Goal: Transaction & Acquisition: Book appointment/travel/reservation

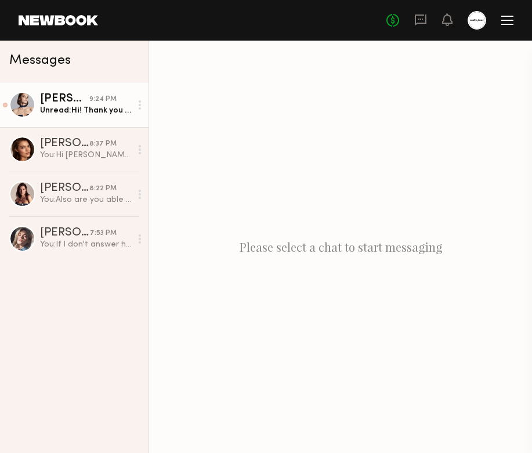
click at [96, 102] on div "9:24 PM" at bounding box center [102, 99] width 27 height 11
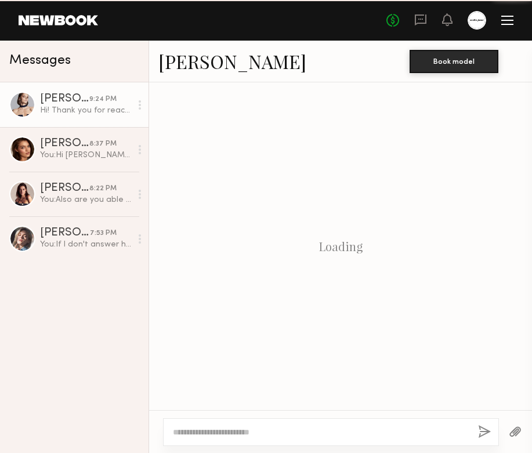
scroll to position [337, 0]
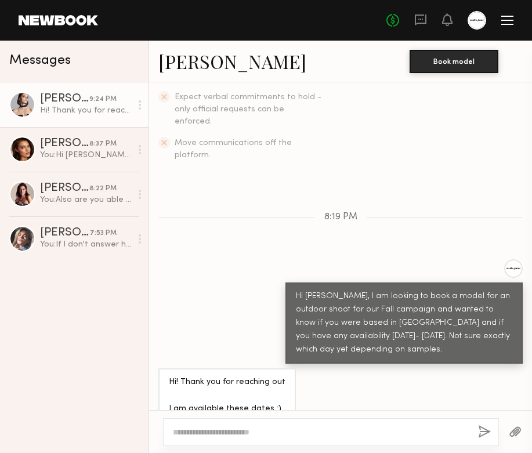
click at [212, 61] on link "Marina R." at bounding box center [232, 61] width 148 height 25
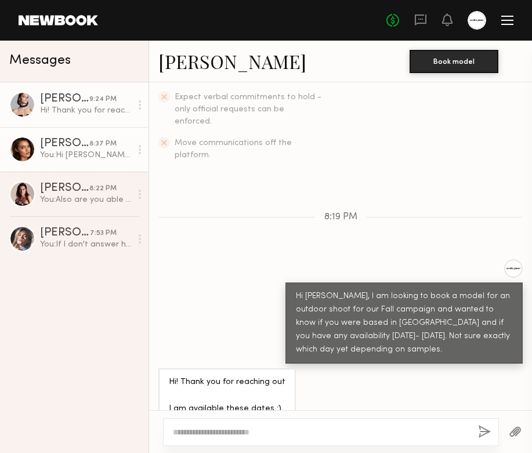
click at [78, 148] on div "Oleksandra K." at bounding box center [64, 144] width 49 height 12
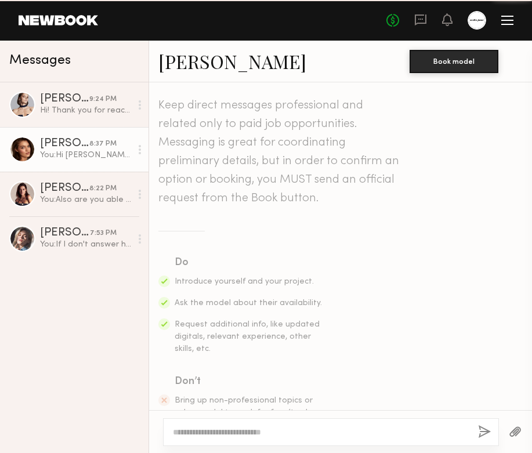
scroll to position [291, 0]
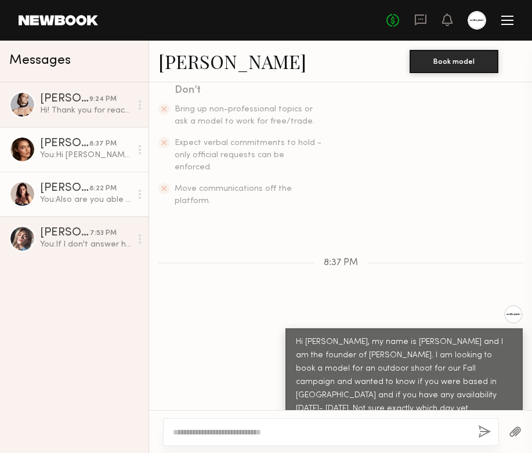
click at [78, 205] on link "Sofi S. 8:22 PM You: Also are you able to send more recent video/pictures it ca…" at bounding box center [74, 194] width 148 height 45
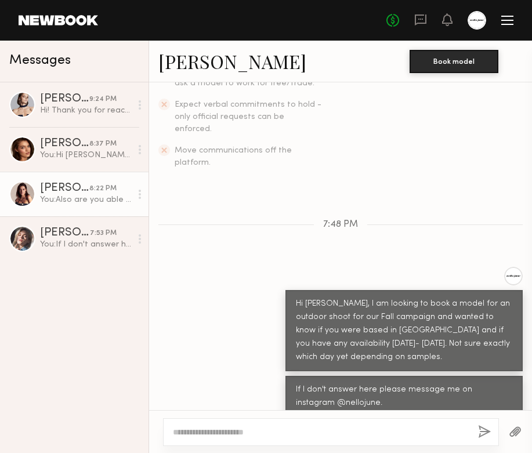
scroll to position [579, 0]
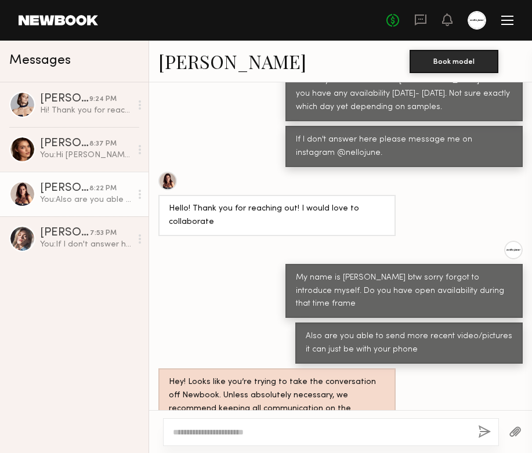
click at [170, 172] on div at bounding box center [167, 181] width 19 height 19
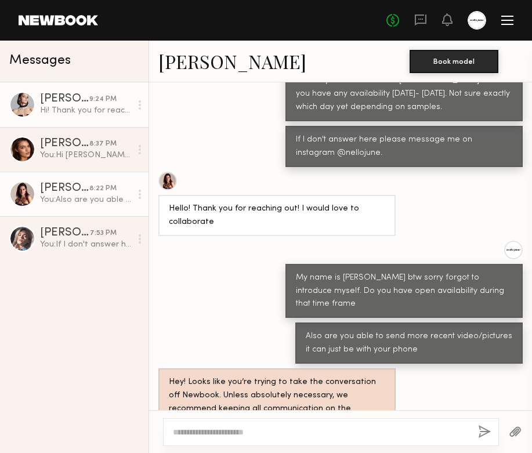
click at [96, 107] on div "Hi! Thank you for reaching out I am available these dates :)" at bounding box center [85, 110] width 91 height 11
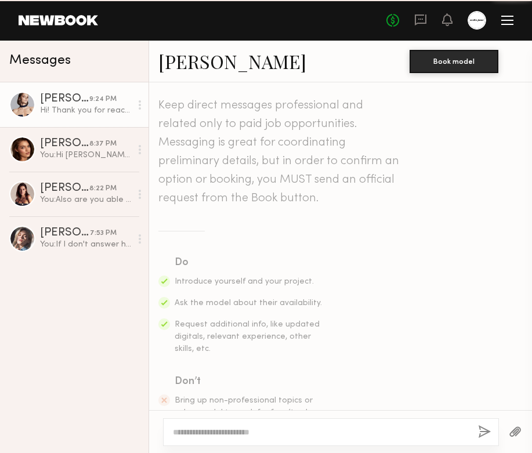
scroll to position [337, 0]
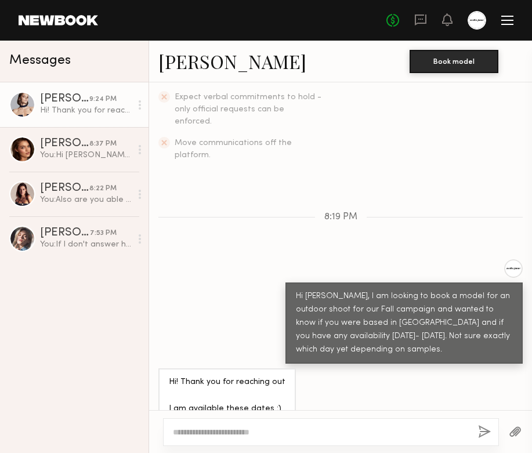
click at [195, 64] on link "Marina R." at bounding box center [232, 61] width 148 height 25
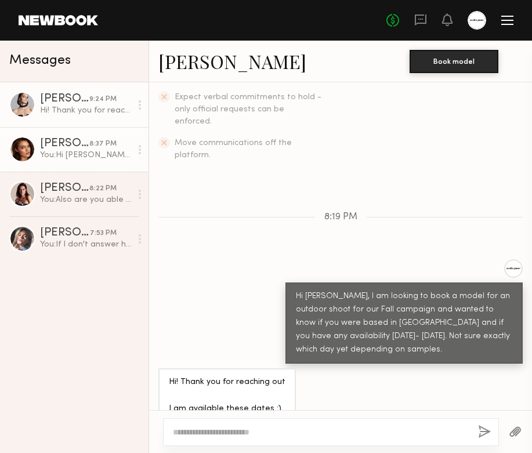
click at [79, 165] on link "Oleksandra K. 8:37 PM You: Hi Oleksandra, my name is KatiLin and I am the found…" at bounding box center [74, 149] width 148 height 45
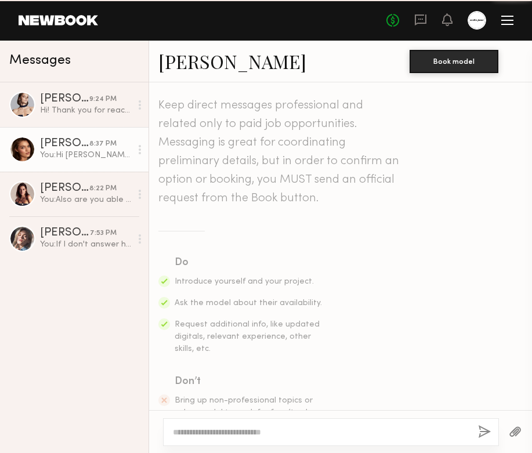
scroll to position [291, 0]
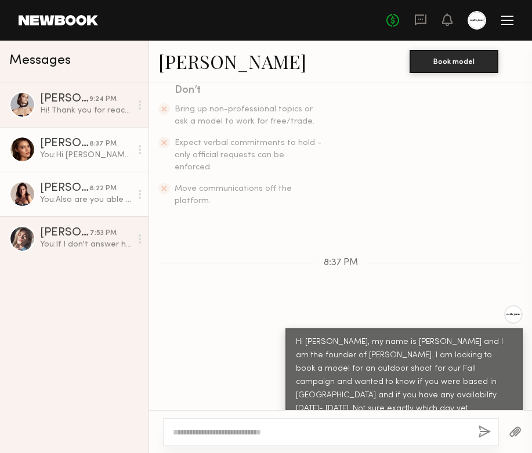
click at [79, 201] on div "You: Also are you able to send more recent video/pictures it can just be with y…" at bounding box center [85, 199] width 91 height 11
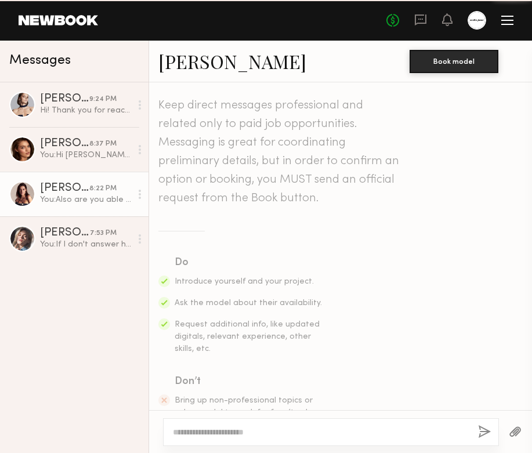
scroll to position [579, 0]
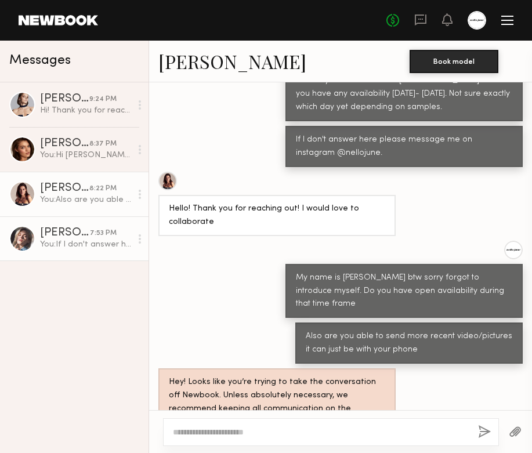
click at [81, 233] on div "Katie O." at bounding box center [65, 233] width 50 height 12
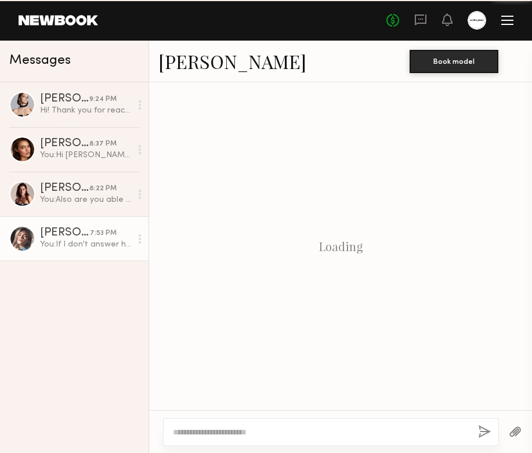
scroll to position [324, 0]
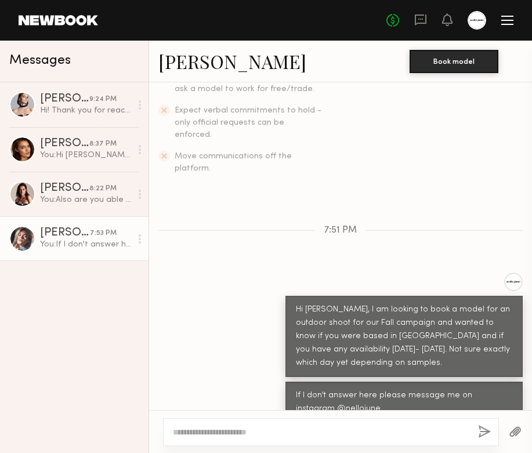
click at [201, 56] on link "Katie O." at bounding box center [232, 61] width 148 height 25
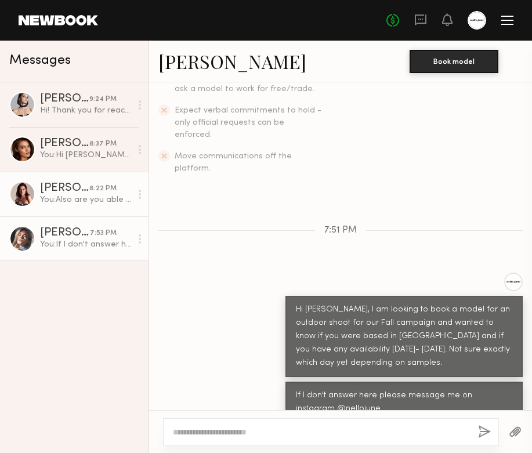
click at [94, 191] on div "8:22 PM" at bounding box center [102, 188] width 27 height 11
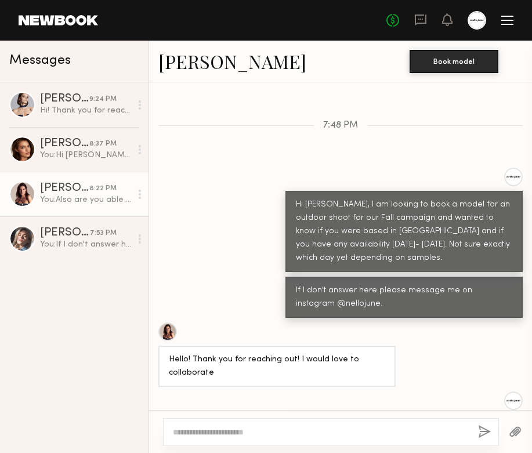
scroll to position [579, 0]
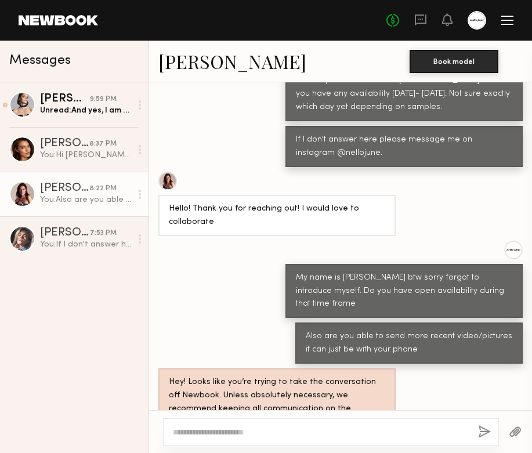
click at [169, 172] on div at bounding box center [167, 181] width 19 height 19
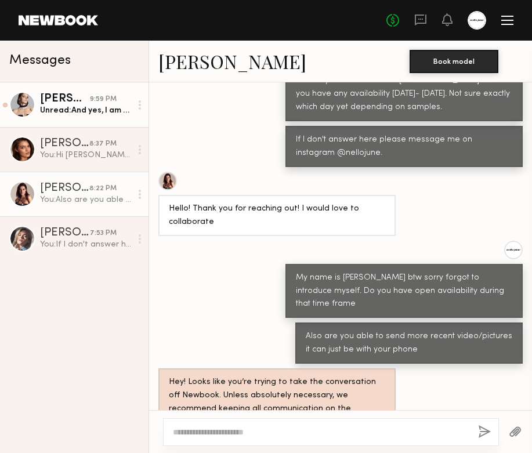
click at [105, 121] on link "Marina R. 9:59 PM Unread: And yes, I am based in LA" at bounding box center [74, 104] width 148 height 45
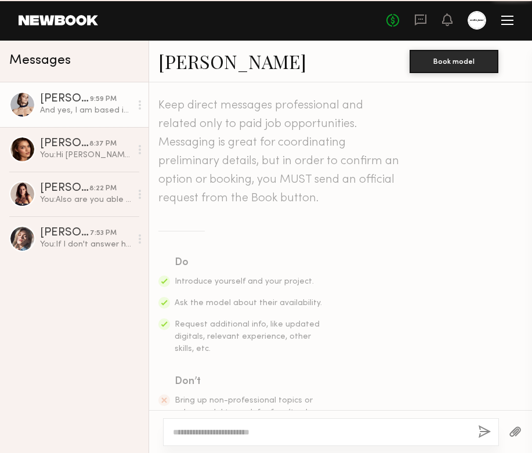
scroll to position [393, 0]
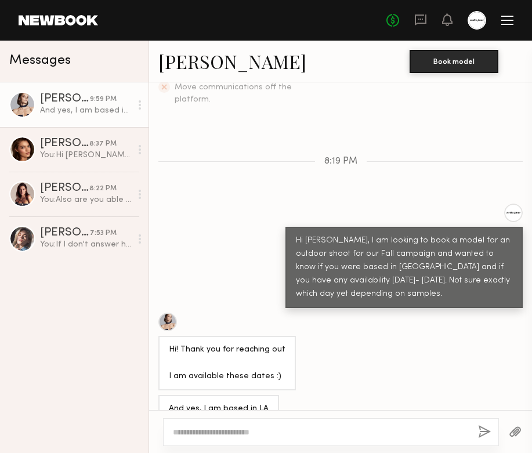
click at [215, 70] on link "[PERSON_NAME]" at bounding box center [232, 61] width 148 height 25
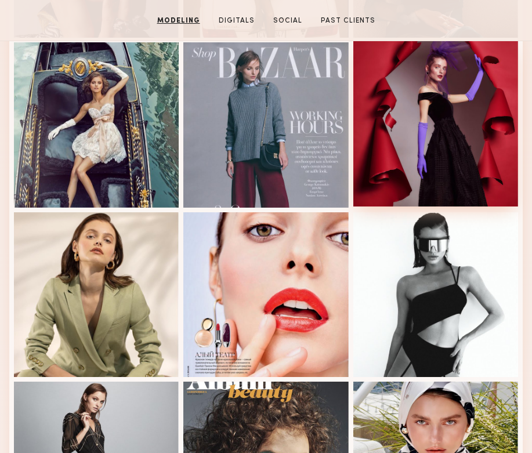
scroll to position [635, 0]
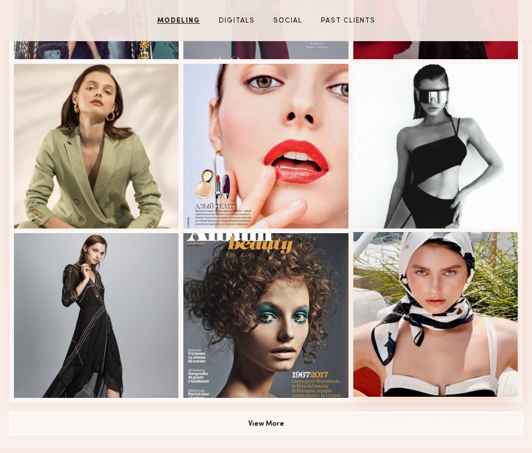
click at [492, 316] on div at bounding box center [435, 314] width 165 height 165
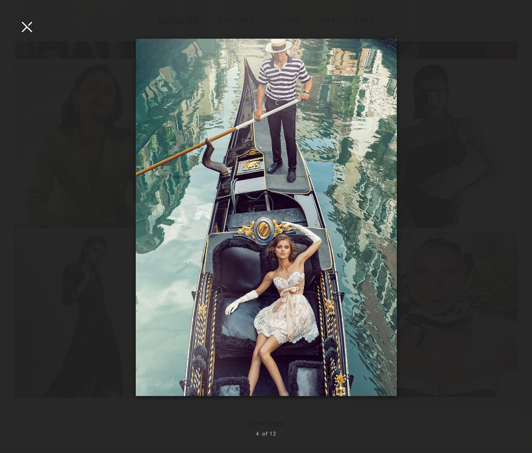
scroll to position [658, 0]
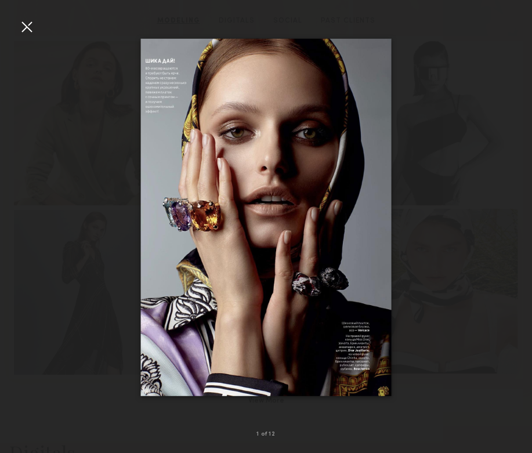
click at [492, 316] on div at bounding box center [266, 217] width 532 height 397
click at [30, 37] on div at bounding box center [266, 217] width 532 height 397
click at [21, 30] on div at bounding box center [26, 26] width 19 height 19
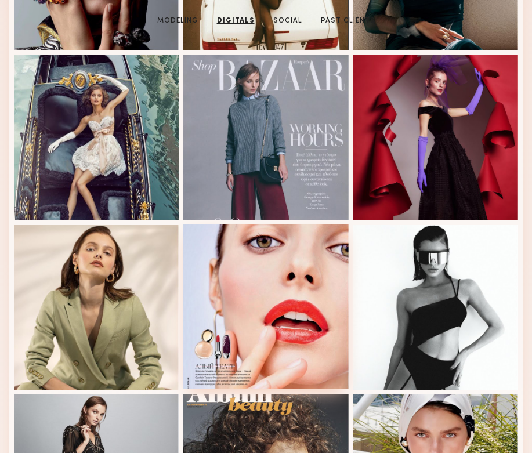
scroll to position [0, 0]
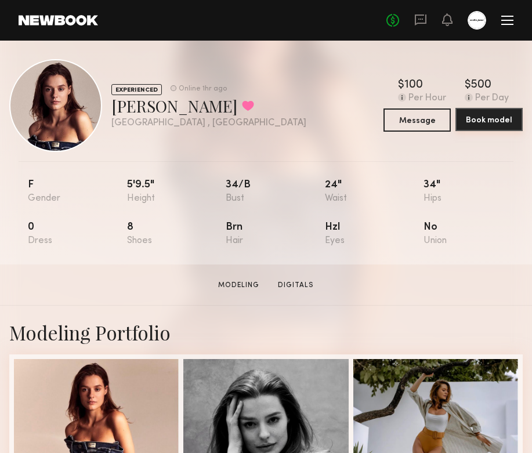
click at [491, 126] on button "Book model" at bounding box center [488, 119] width 67 height 23
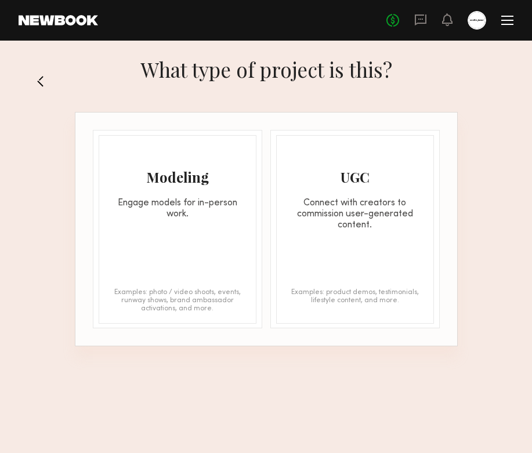
click at [206, 225] on div "Modeling Engage models for in-person work. Examples: photo / video shoots, even…" at bounding box center [178, 229] width 158 height 189
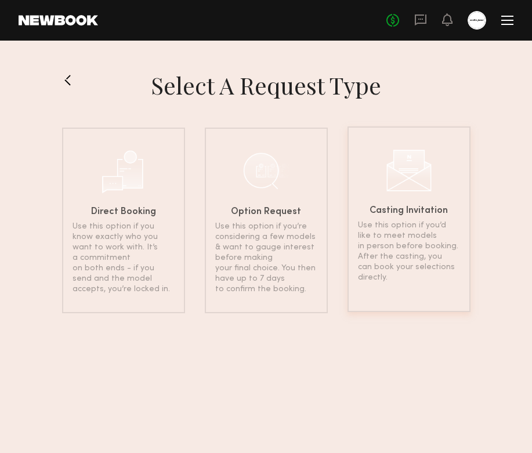
click at [396, 227] on p "Use this option if you’d like to meet models in person before booking. After th…" at bounding box center [409, 251] width 102 height 63
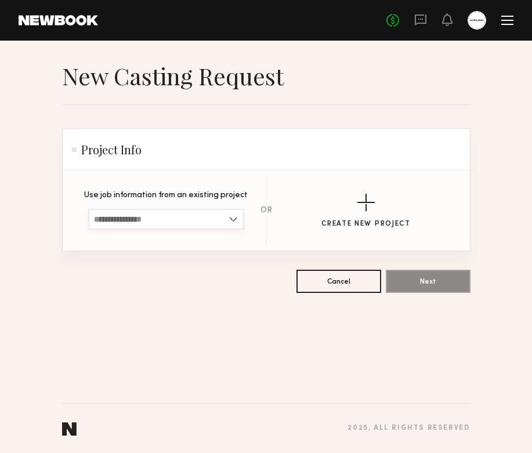
click at [233, 220] on input at bounding box center [166, 219] width 156 height 21
click at [246, 292] on section "Cancel Next" at bounding box center [266, 281] width 408 height 23
click at [241, 295] on div "New Casting Request Project Info Use job information from an existing project S…" at bounding box center [266, 247] width 532 height 412
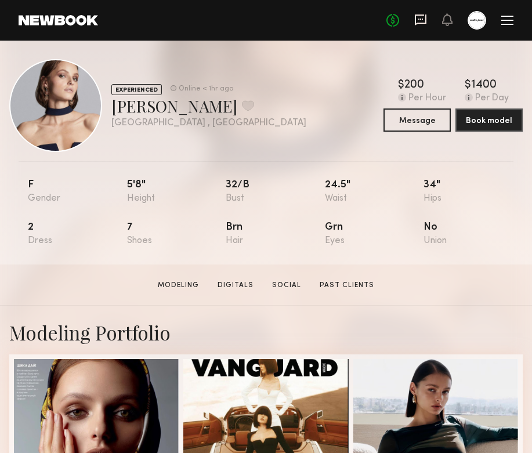
click at [419, 19] on icon at bounding box center [420, 19] width 5 height 1
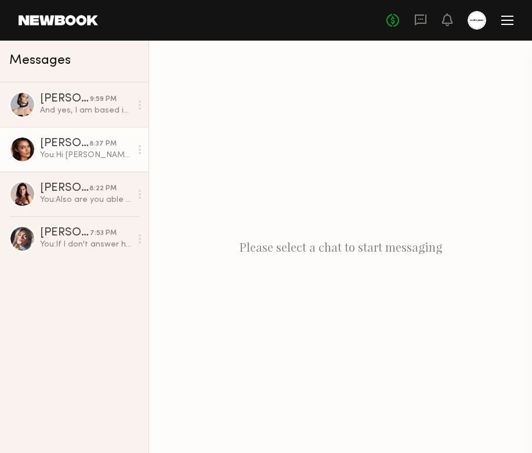
click at [59, 154] on div "You: Hi Oleksandra, my name is KatiLin and I am the founder of Nello June. I am…" at bounding box center [85, 155] width 91 height 11
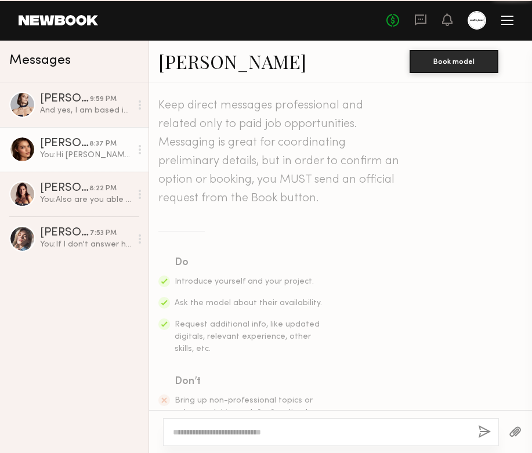
scroll to position [291, 0]
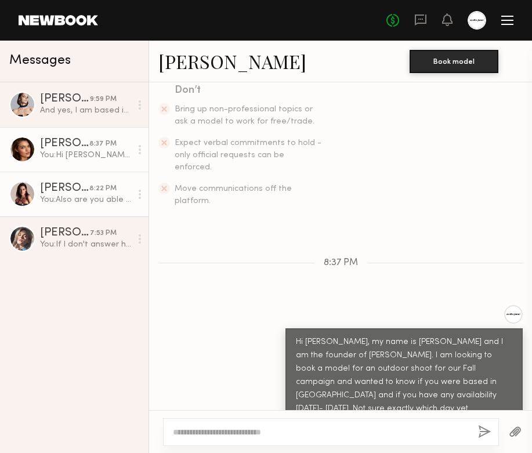
click at [84, 210] on link "Sofi S. 8:22 PM You: Also are you able to send more recent video/pictures it ca…" at bounding box center [74, 194] width 148 height 45
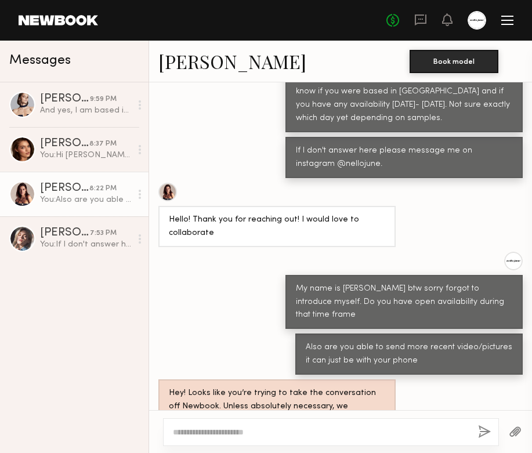
scroll to position [570, 0]
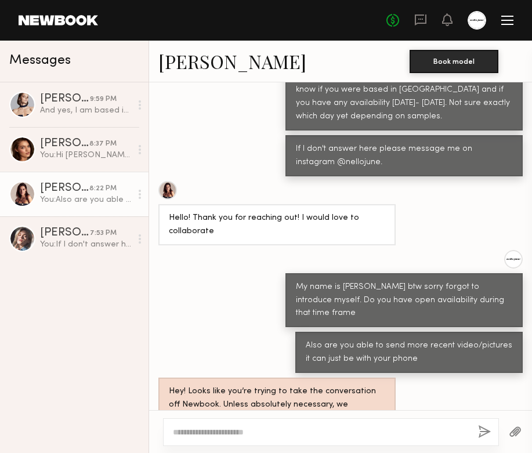
click at [167, 181] on div at bounding box center [167, 190] width 19 height 19
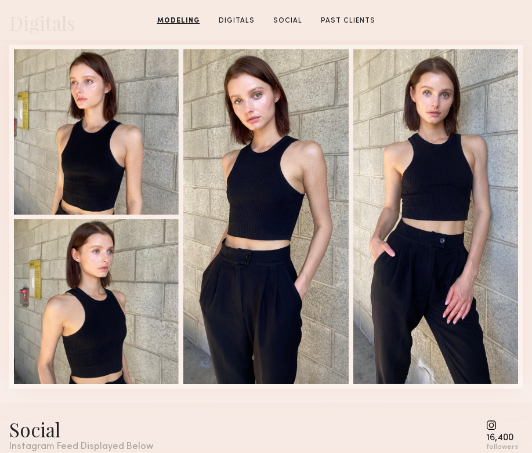
scroll to position [1185, 0]
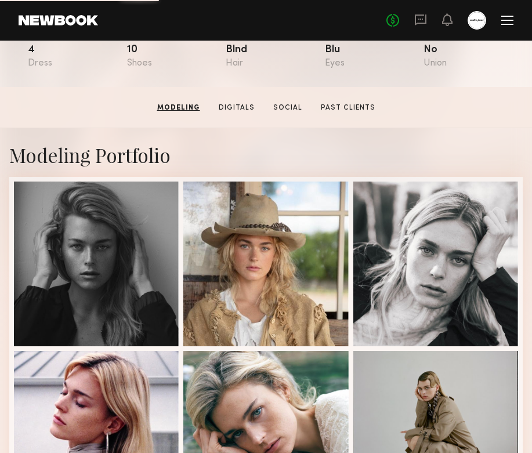
scroll to position [13, 0]
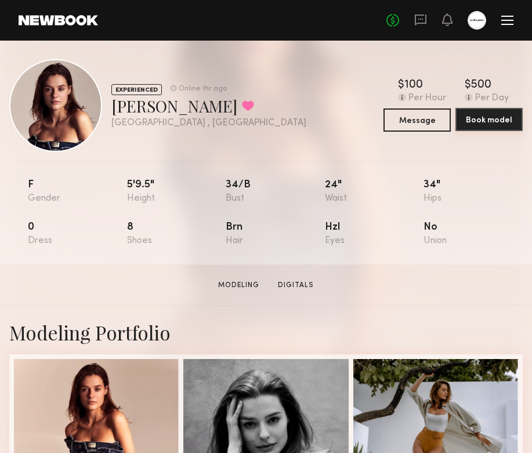
click at [483, 118] on button "Book model" at bounding box center [488, 119] width 67 height 23
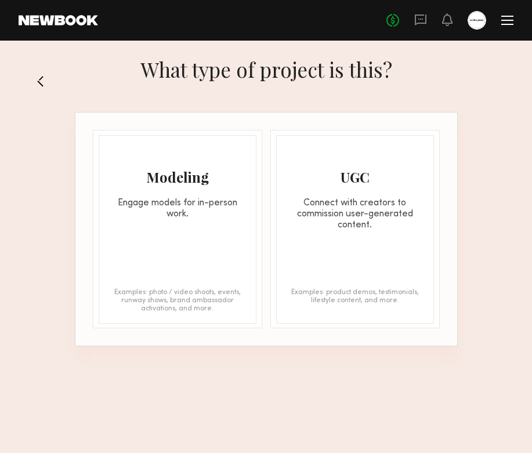
click at [252, 226] on div "Modeling Engage models for in-person work. Examples: photo / video shoots, even…" at bounding box center [178, 229] width 158 height 189
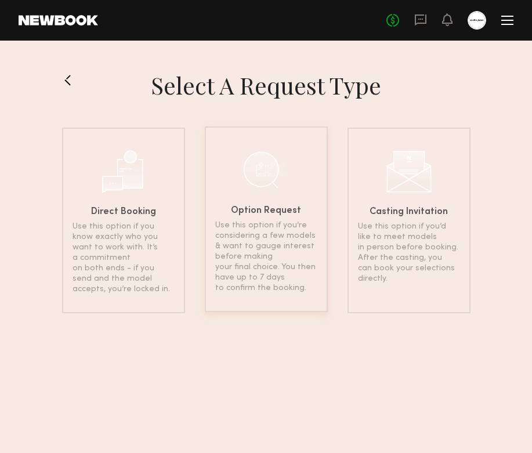
click at [281, 289] on p "Use this option if you’re considering a few models & want to gauge interest bef…" at bounding box center [266, 256] width 102 height 73
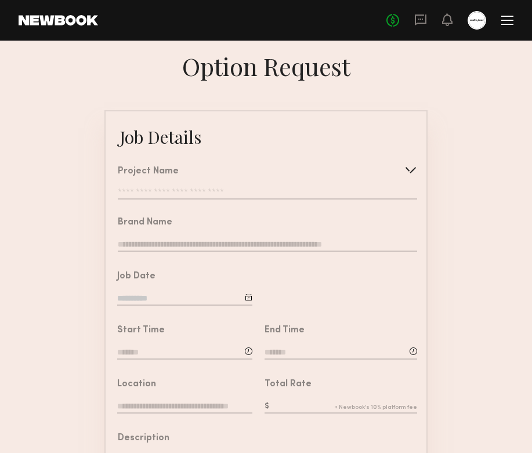
click at [322, 191] on input "text" at bounding box center [267, 194] width 299 height 12
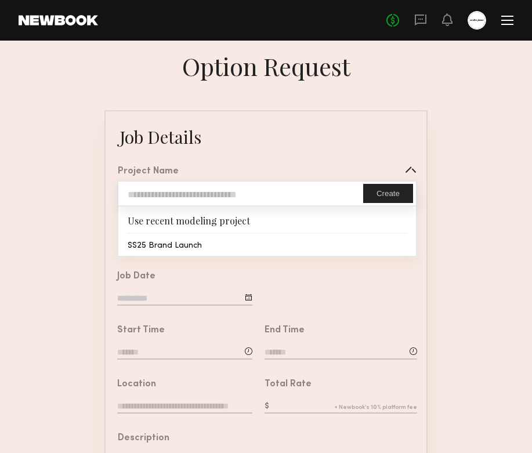
click at [393, 188] on button "Create" at bounding box center [388, 193] width 50 height 19
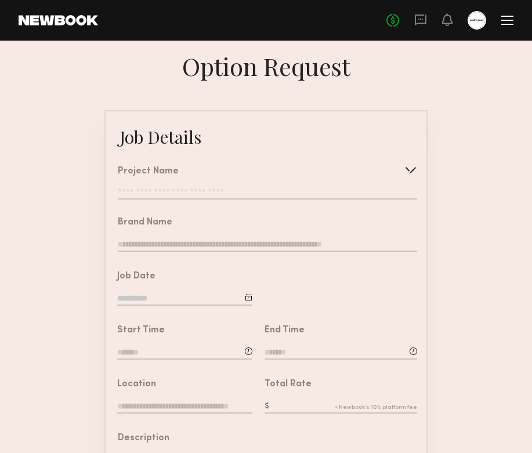
click at [311, 189] on input "text" at bounding box center [267, 194] width 299 height 12
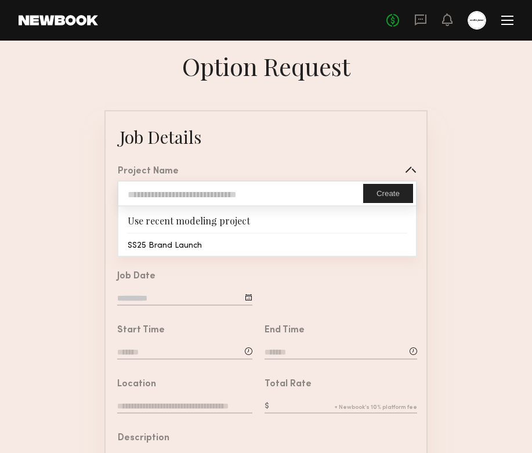
click at [313, 190] on input "text" at bounding box center [240, 194] width 245 height 24
type input "**********"
click at [377, 195] on button "Create" at bounding box center [388, 193] width 50 height 19
type input "**********"
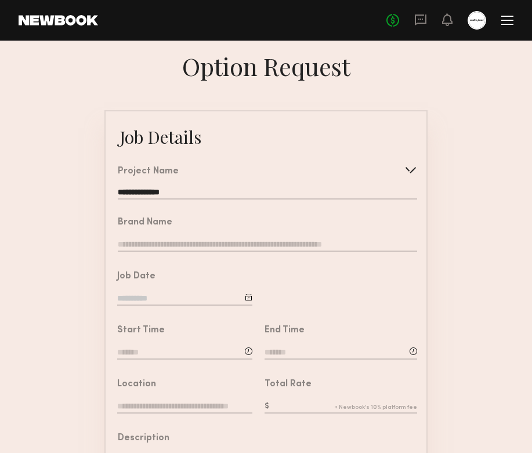
click at [241, 249] on input "text" at bounding box center [267, 245] width 299 height 13
click at [180, 190] on input "**********" at bounding box center [267, 194] width 299 height 12
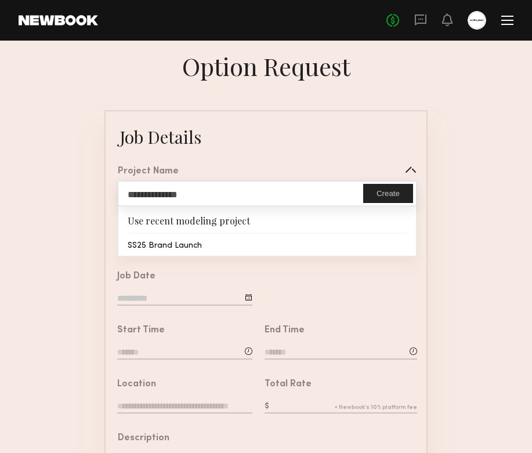
click at [190, 195] on input "**********" at bounding box center [240, 194] width 245 height 24
drag, startPoint x: 187, startPoint y: 195, endPoint x: 147, endPoint y: 195, distance: 40.6
click at [147, 195] on input "**********" at bounding box center [240, 194] width 245 height 24
click at [201, 198] on input "**********" at bounding box center [240, 194] width 245 height 24
click at [194, 195] on input "**********" at bounding box center [240, 194] width 245 height 24
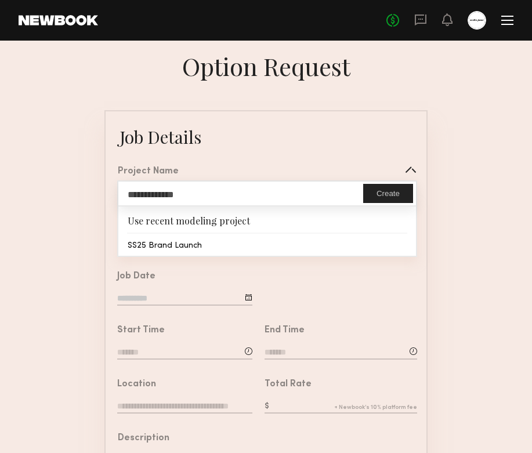
click at [194, 195] on input "**********" at bounding box center [240, 194] width 245 height 24
click at [140, 195] on input "**********" at bounding box center [240, 194] width 245 height 24
drag, startPoint x: 144, startPoint y: 194, endPoint x: 224, endPoint y: 201, distance: 81.0
click at [224, 201] on input "**********" at bounding box center [240, 194] width 245 height 24
type input "**********"
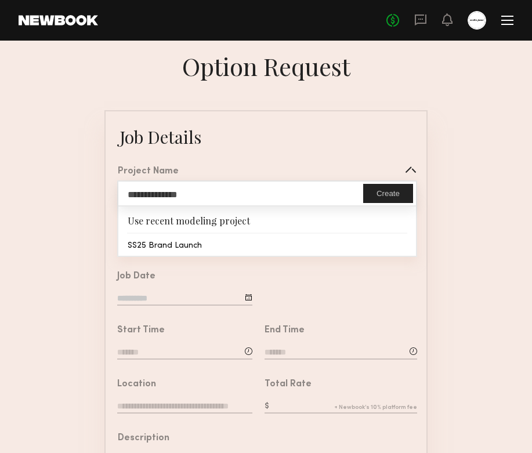
click at [375, 195] on button "Create" at bounding box center [388, 193] width 50 height 19
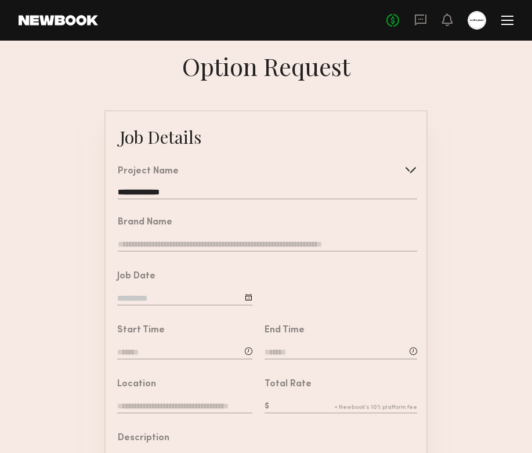
click at [212, 251] on div at bounding box center [267, 246] width 299 height 15
click at [204, 235] on div "Brand Name" at bounding box center [267, 235] width 299 height 35
click at [198, 244] on input "text" at bounding box center [267, 245] width 299 height 13
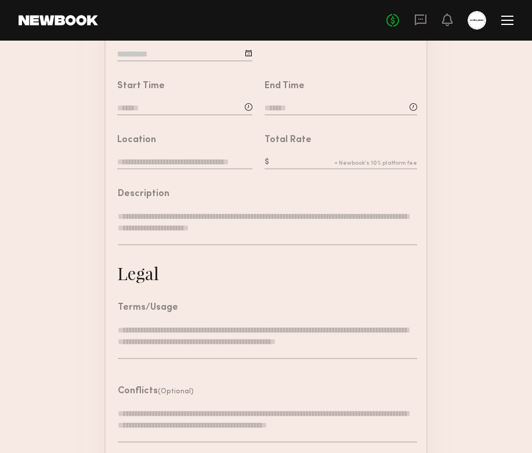
scroll to position [184, 0]
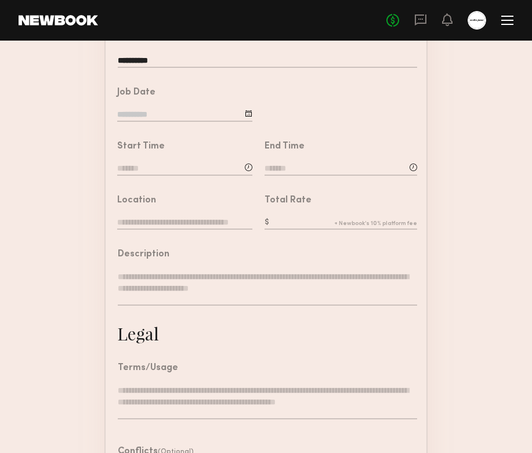
type input "**********"
click at [223, 117] on input at bounding box center [184, 115] width 135 height 13
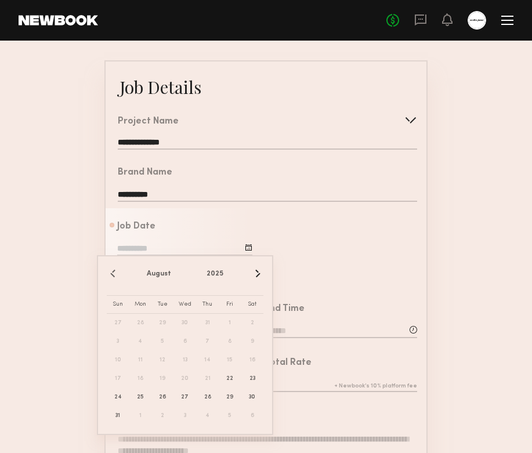
scroll to position [0, 0]
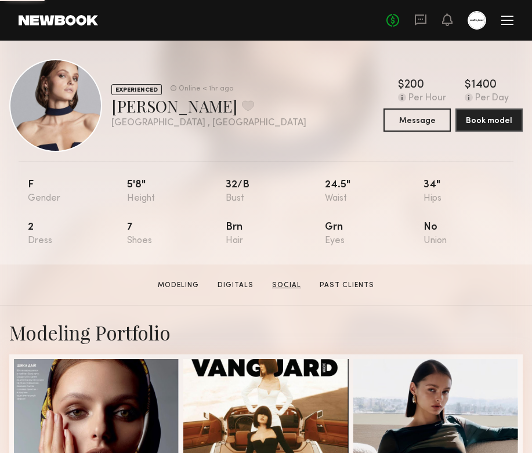
click at [288, 282] on link "Social" at bounding box center [286, 285] width 38 height 10
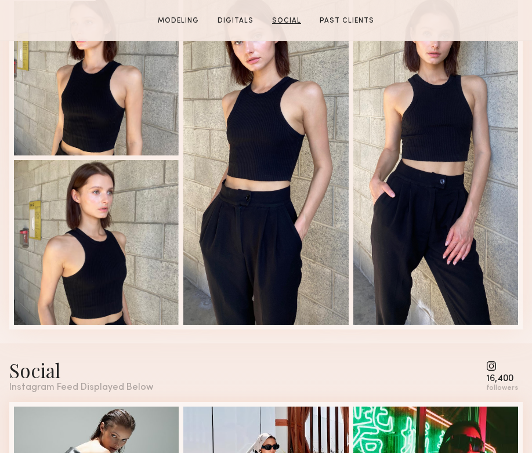
scroll to position [1419, 0]
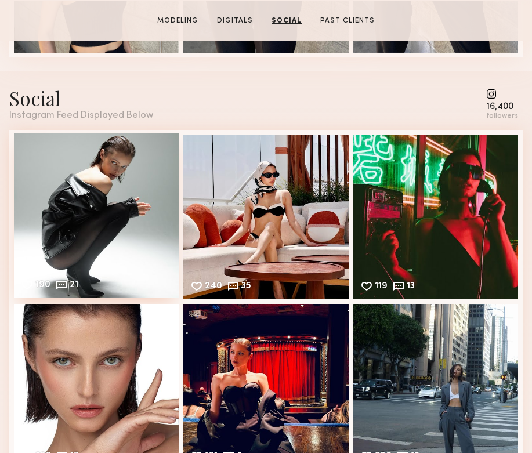
click at [123, 245] on div "190 21 Likes & comments displayed to show model’s engagement" at bounding box center [96, 215] width 165 height 165
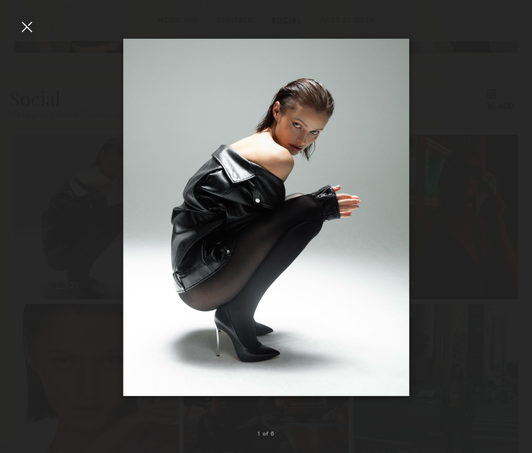
click at [50, 231] on div at bounding box center [266, 217] width 532 height 397
click at [501, 216] on div at bounding box center [266, 217] width 532 height 397
click at [506, 216] on common-icon at bounding box center [513, 217] width 19 height 19
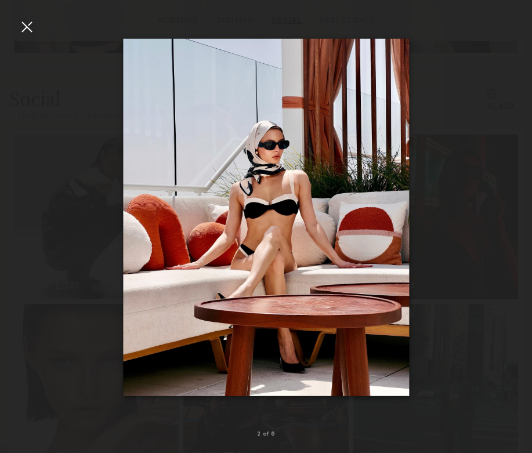
click at [506, 216] on common-icon at bounding box center [513, 217] width 19 height 19
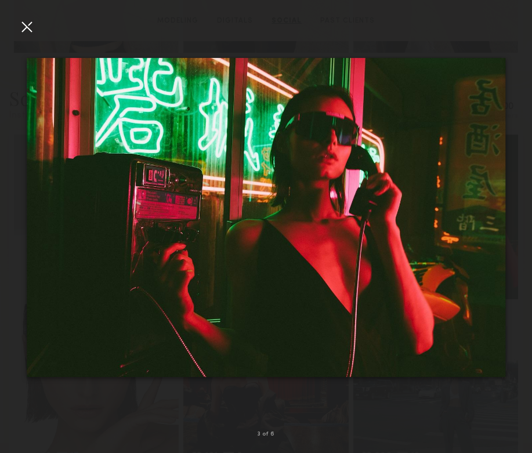
click at [506, 216] on common-icon at bounding box center [513, 217] width 19 height 19
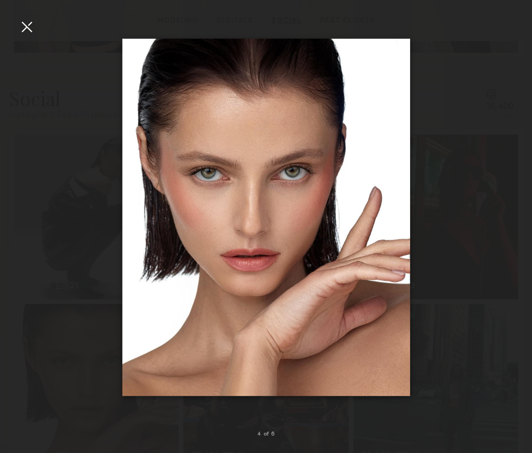
click at [506, 216] on common-icon at bounding box center [513, 217] width 19 height 19
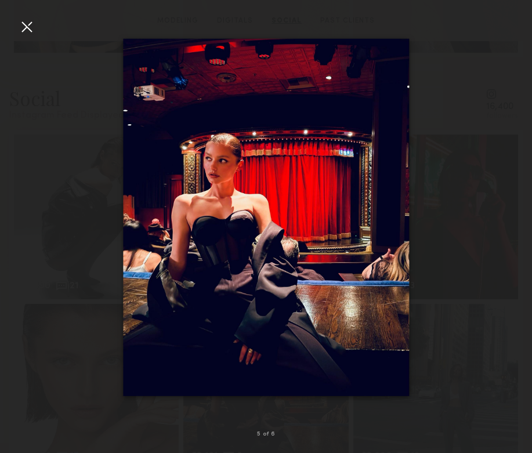
click at [506, 216] on common-icon at bounding box center [513, 217] width 19 height 19
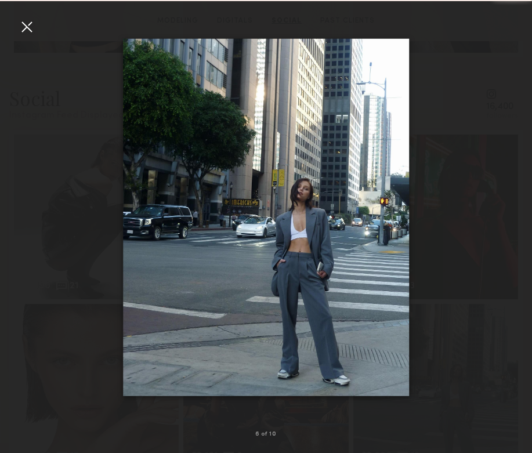
click at [506, 216] on common-icon at bounding box center [513, 217] width 19 height 19
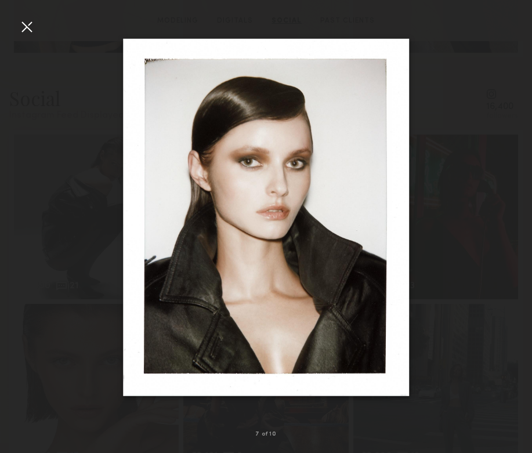
click at [506, 216] on common-icon at bounding box center [513, 217] width 19 height 19
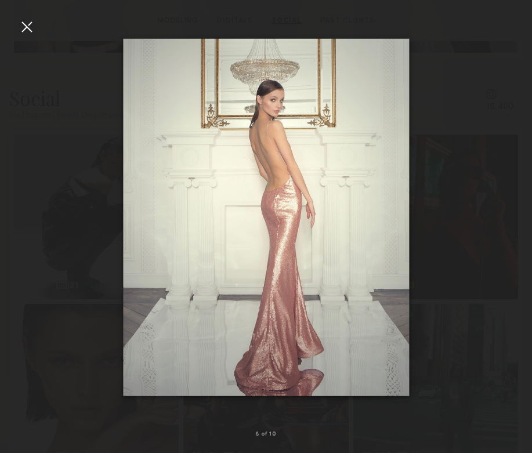
click at [506, 216] on common-icon at bounding box center [513, 217] width 19 height 19
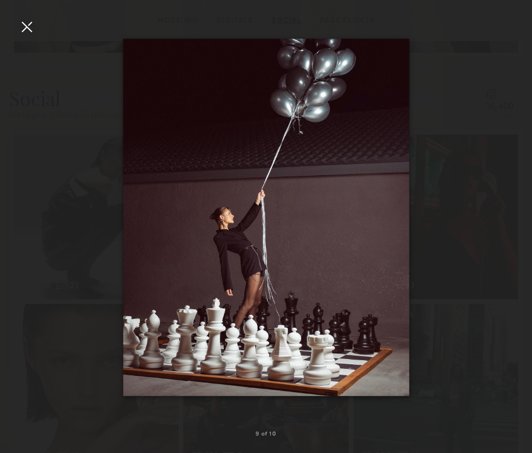
click at [506, 216] on common-icon at bounding box center [513, 217] width 19 height 19
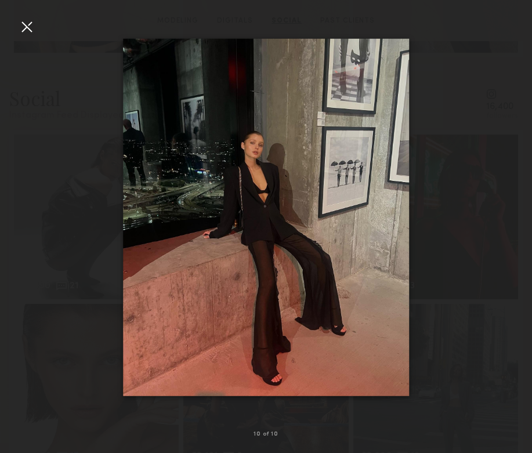
click at [506, 216] on common-icon at bounding box center [513, 217] width 19 height 19
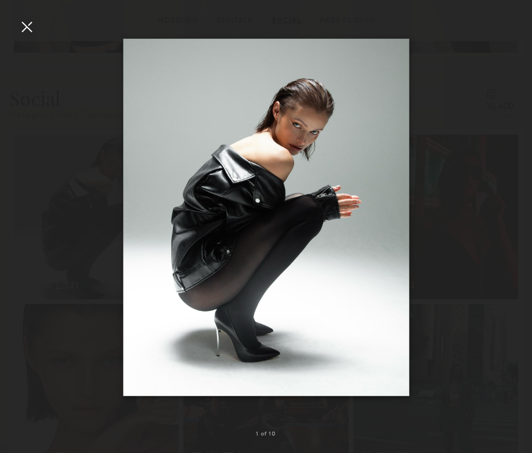
click at [506, 216] on common-icon at bounding box center [513, 217] width 19 height 19
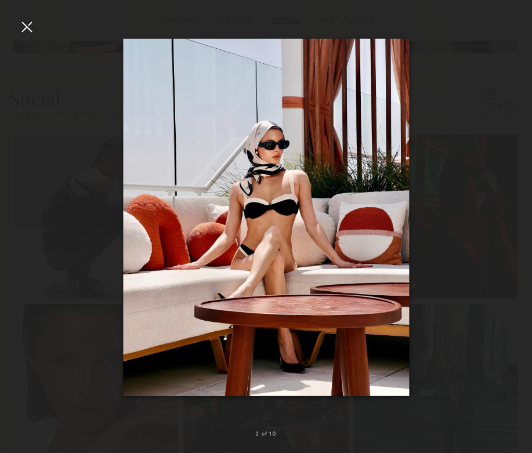
click at [506, 216] on common-icon at bounding box center [513, 217] width 19 height 19
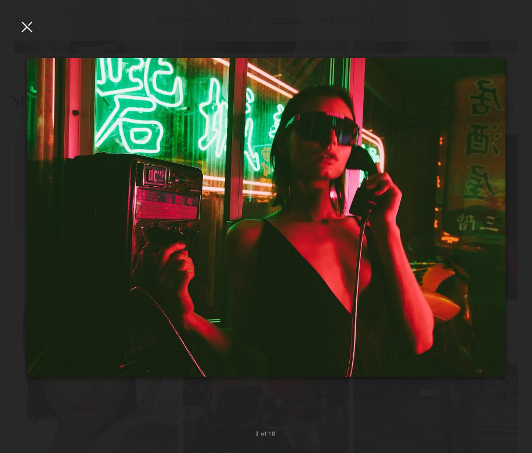
click at [30, 28] on div at bounding box center [26, 26] width 19 height 19
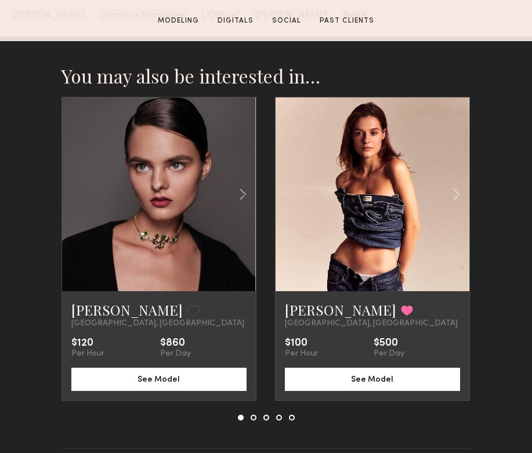
scroll to position [2333, 0]
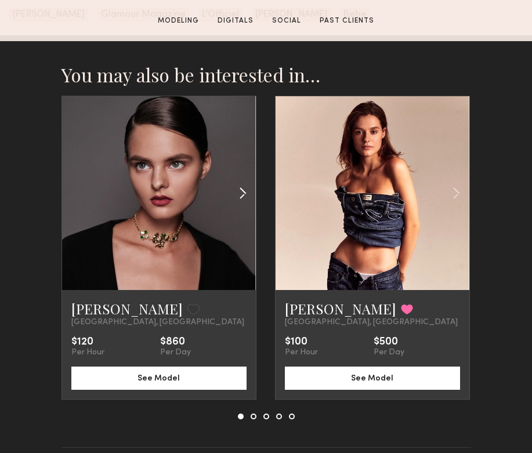
click at [242, 191] on common-icon at bounding box center [242, 193] width 17 height 22
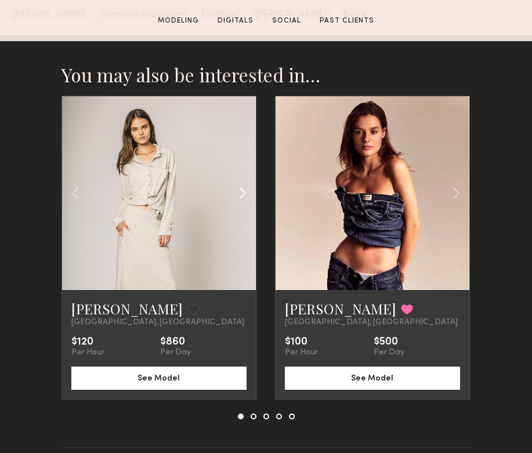
click at [242, 191] on common-icon at bounding box center [242, 193] width 17 height 22
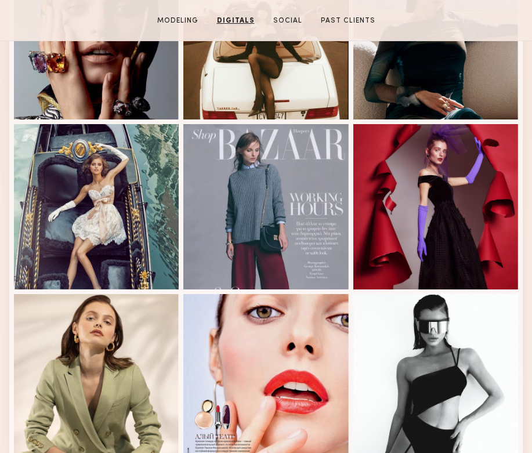
scroll to position [0, 0]
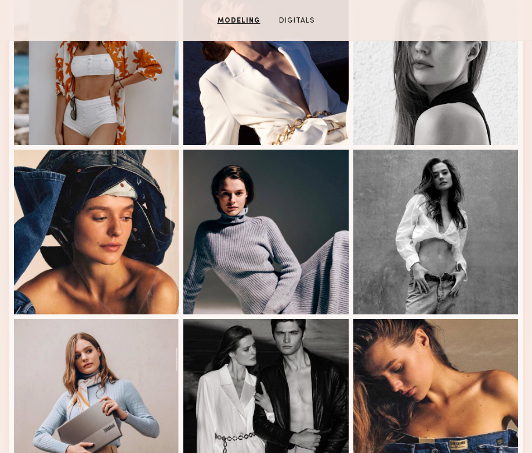
scroll to position [667, 0]
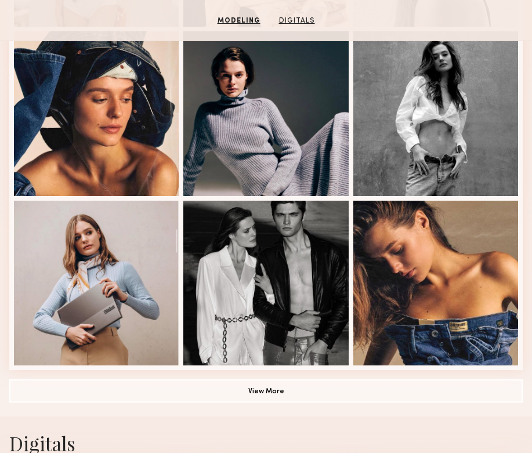
click at [298, 20] on link "Digitals" at bounding box center [296, 21] width 45 height 10
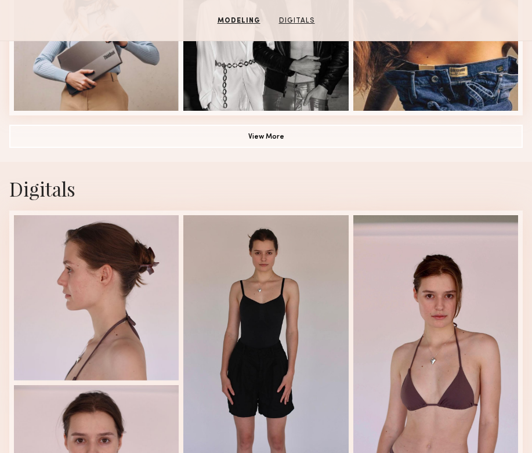
scroll to position [1013, 0]
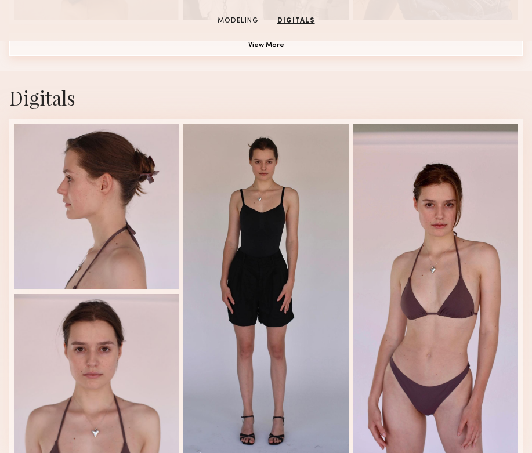
click at [293, 55] on button "View More" at bounding box center [265, 44] width 513 height 23
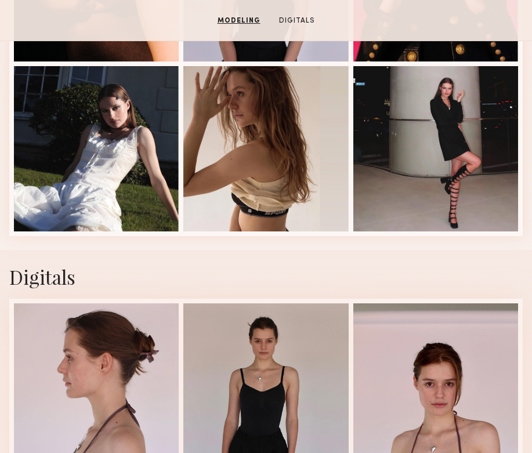
scroll to position [1452, 0]
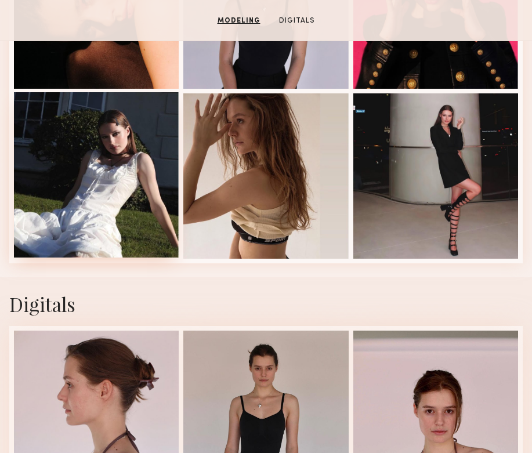
click at [125, 159] on div at bounding box center [96, 174] width 165 height 165
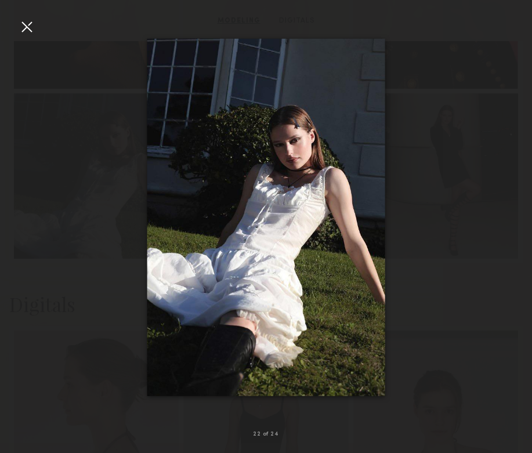
click at [454, 180] on div at bounding box center [266, 217] width 532 height 397
click at [24, 34] on div at bounding box center [26, 26] width 19 height 19
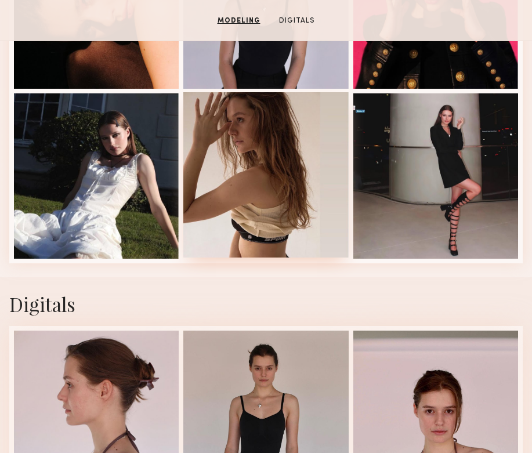
click at [227, 122] on div at bounding box center [265, 174] width 165 height 165
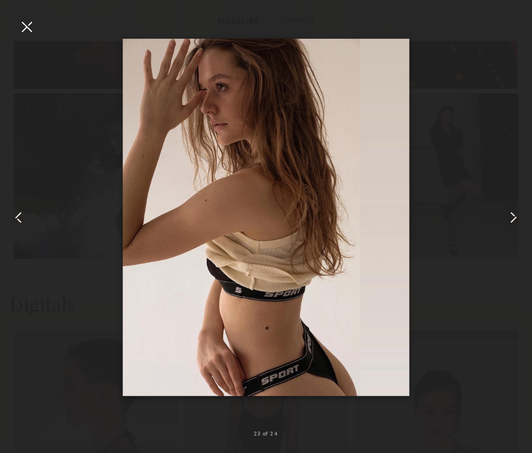
click at [518, 216] on common-icon at bounding box center [513, 217] width 19 height 19
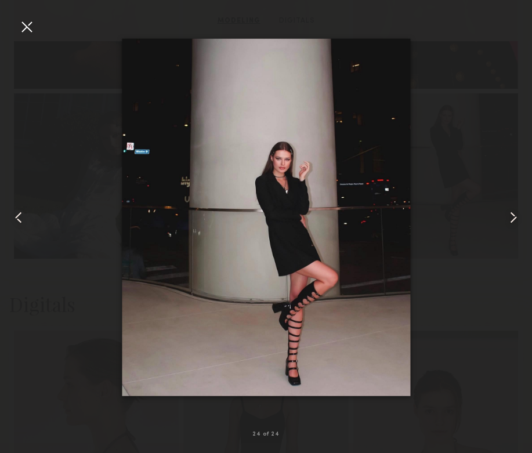
click at [518, 216] on common-icon at bounding box center [513, 217] width 19 height 19
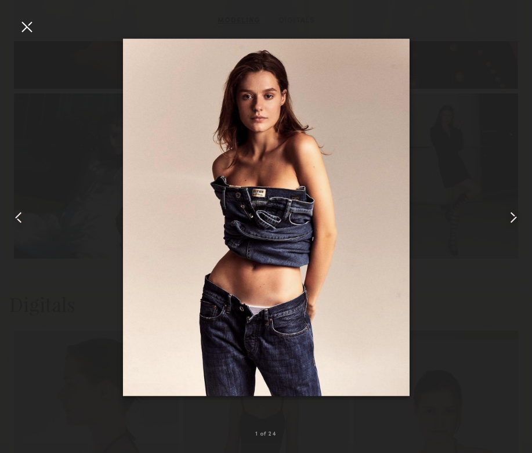
click at [518, 216] on common-icon at bounding box center [513, 217] width 19 height 19
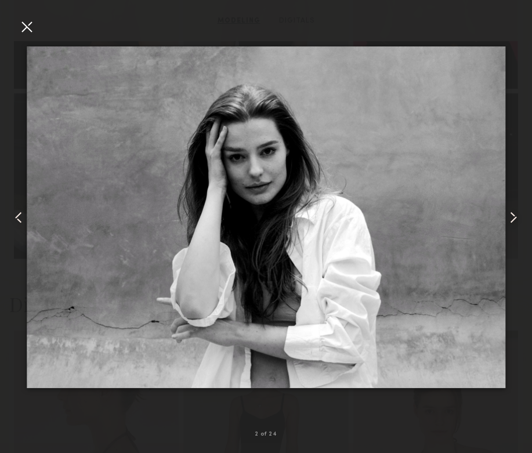
click at [26, 28] on div at bounding box center [26, 26] width 19 height 19
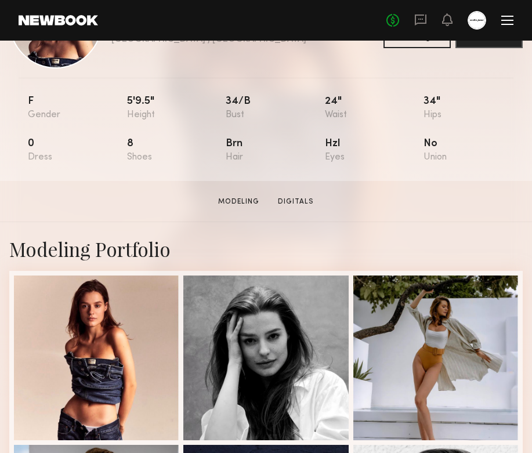
scroll to position [0, 0]
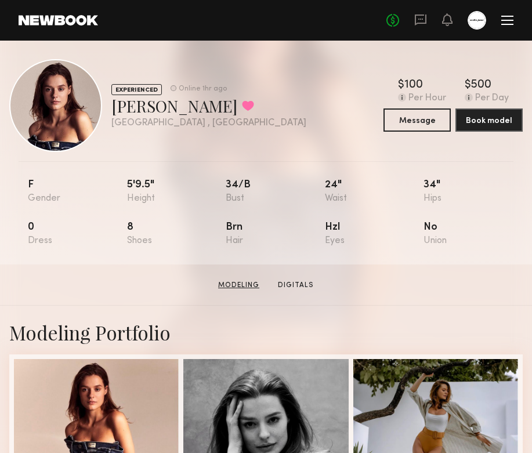
click at [247, 281] on link "Modeling" at bounding box center [238, 285] width 50 height 10
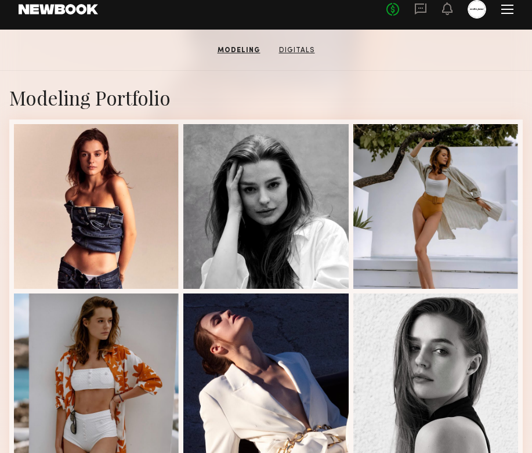
click at [280, 49] on link "Digitals" at bounding box center [296, 50] width 45 height 10
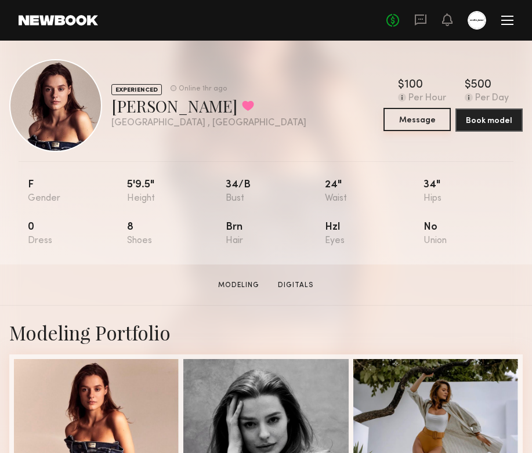
click at [450, 119] on button "Message" at bounding box center [416, 119] width 67 height 23
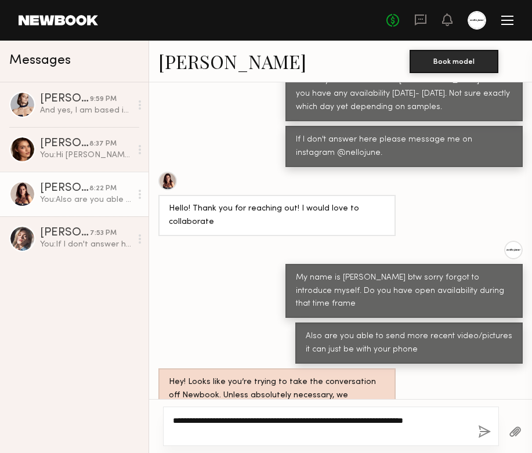
scroll to position [581, 0]
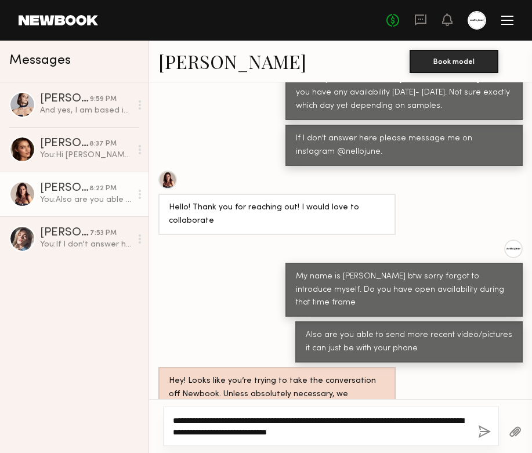
drag, startPoint x: 379, startPoint y: 434, endPoint x: 285, endPoint y: 433, distance: 94.0
click at [285, 433] on textarea "**********" at bounding box center [321, 426] width 296 height 23
type textarea "**********"
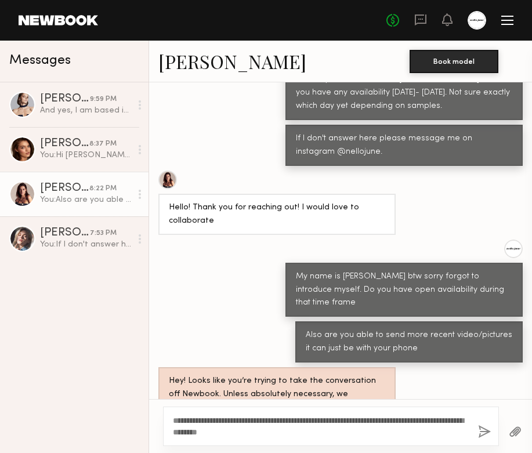
click at [174, 64] on link "[PERSON_NAME]" at bounding box center [232, 61] width 148 height 25
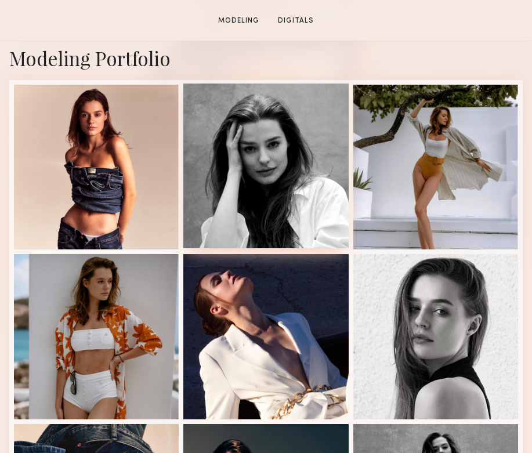
scroll to position [428, 0]
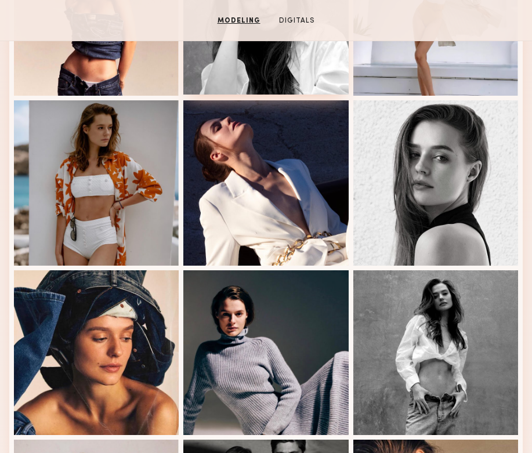
click at [266, 225] on div at bounding box center [265, 182] width 165 height 165
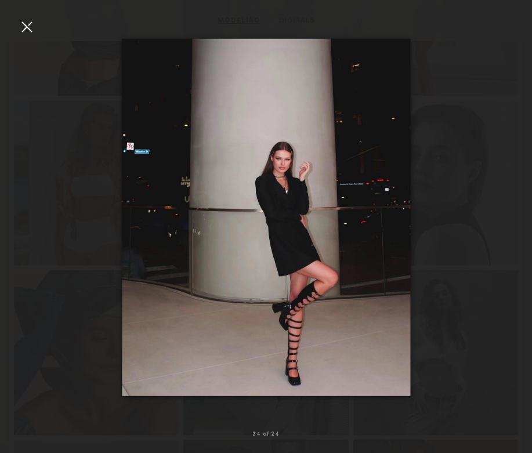
click at [17, 21] on div at bounding box center [10, 217] width 21 height 397
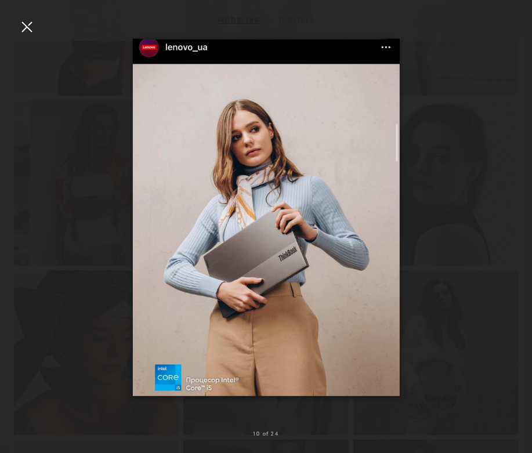
click at [38, 26] on div at bounding box center [266, 217] width 532 height 397
click at [31, 26] on div at bounding box center [26, 26] width 19 height 19
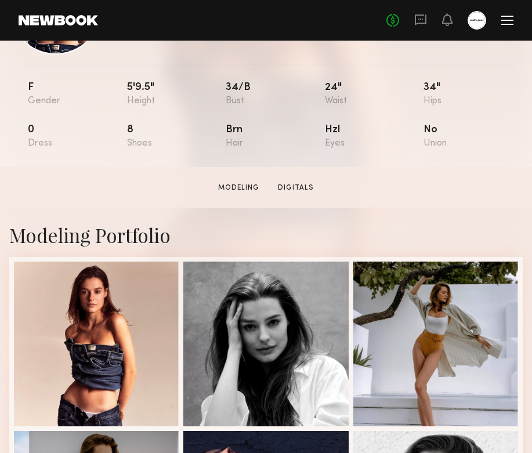
scroll to position [0, 0]
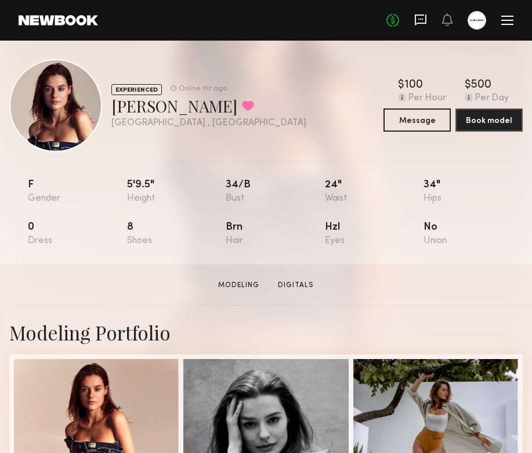
click at [418, 24] on icon at bounding box center [421, 20] width 12 height 11
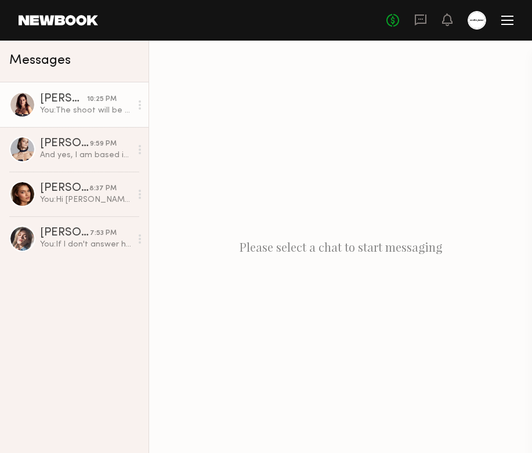
click at [88, 105] on div "You: The shoot will be at [GEOGRAPHIC_DATA] and is an early morning call time. …" at bounding box center [85, 110] width 91 height 11
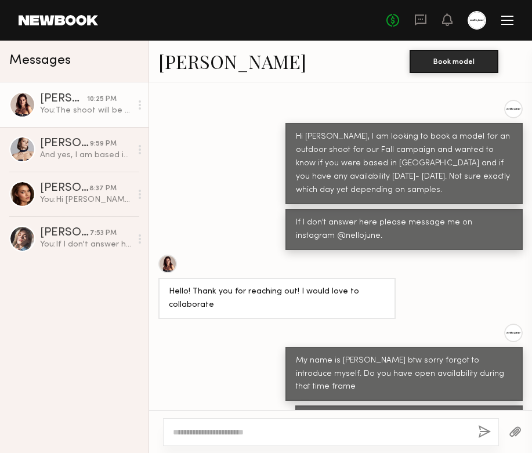
scroll to position [516, 0]
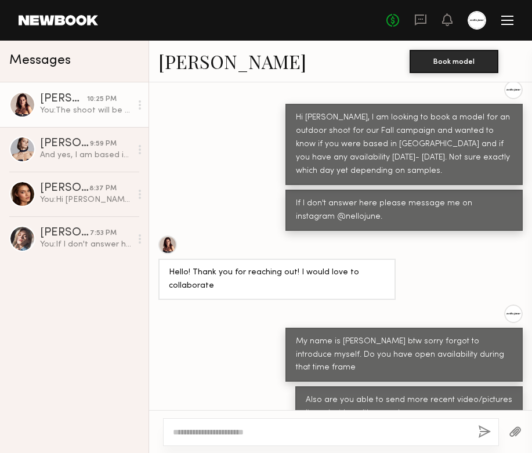
click at [166, 235] on div at bounding box center [167, 244] width 19 height 19
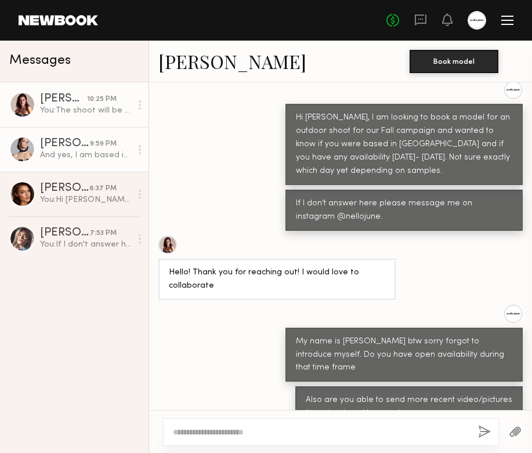
click at [63, 162] on link "[PERSON_NAME] 9:59 PM And yes, I am based in [GEOGRAPHIC_DATA]" at bounding box center [74, 149] width 148 height 45
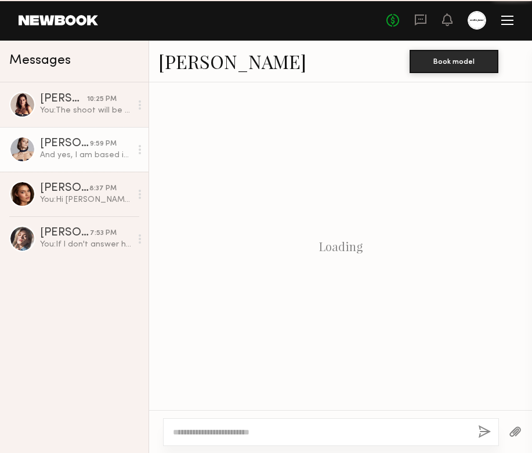
scroll to position [393, 0]
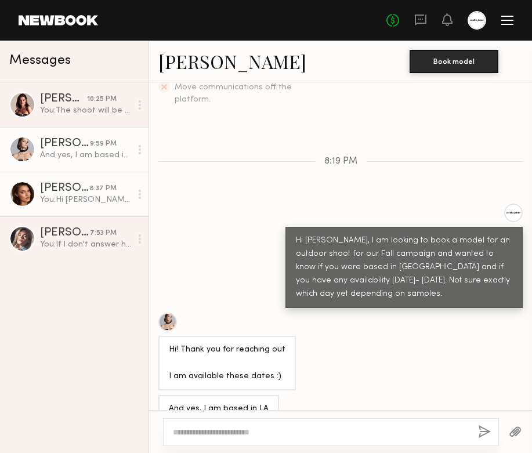
click at [64, 187] on div "[PERSON_NAME]" at bounding box center [64, 189] width 49 height 12
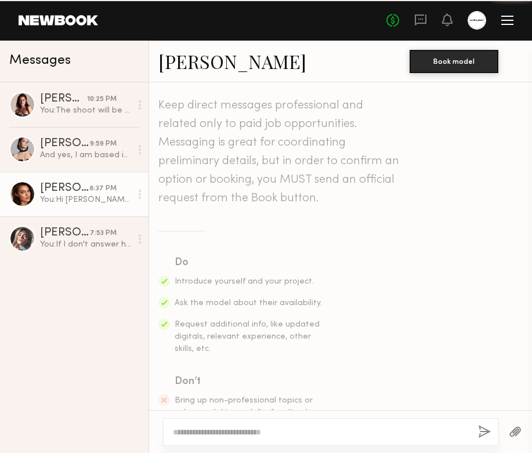
scroll to position [291, 0]
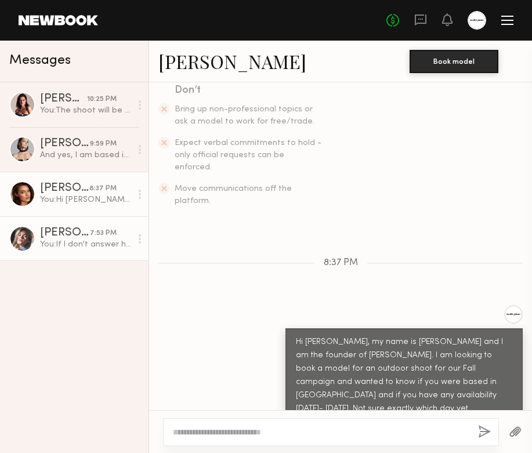
click at [75, 226] on link "[PERSON_NAME] 7:53 PM You: If I don't answer here please message me on instagra…" at bounding box center [74, 238] width 148 height 45
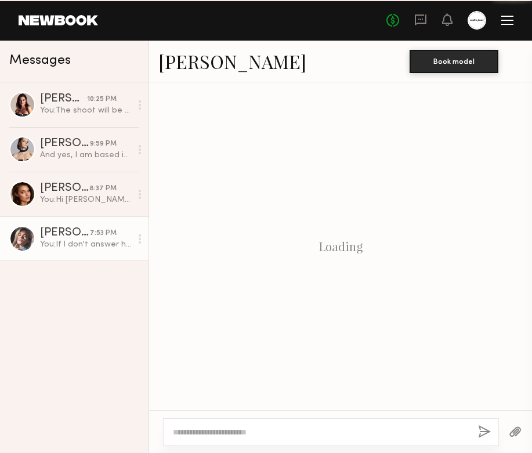
scroll to position [324, 0]
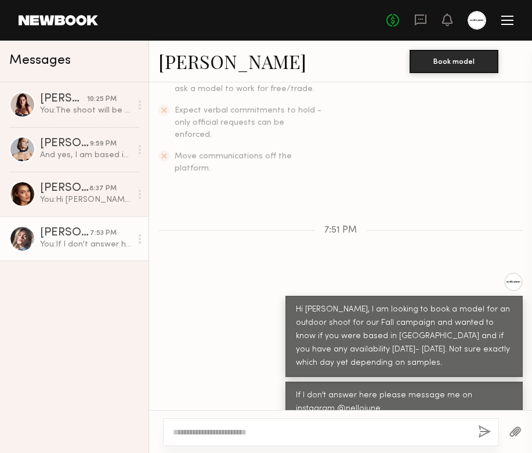
click at [60, 22] on link at bounding box center [58, 20] width 79 height 10
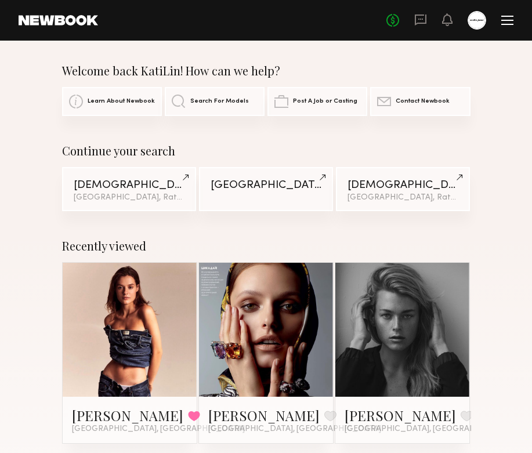
click at [204, 96] on link "Search For Models" at bounding box center [215, 101] width 100 height 29
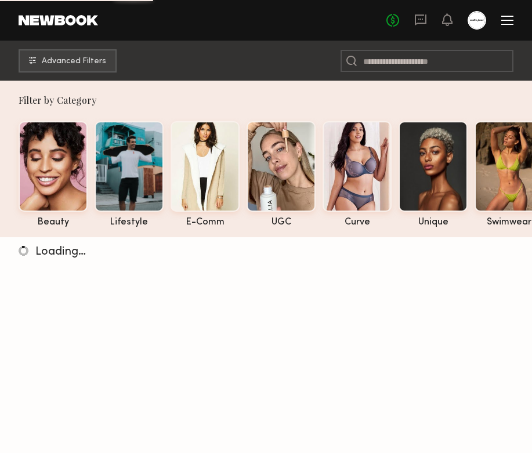
scroll to position [2, 0]
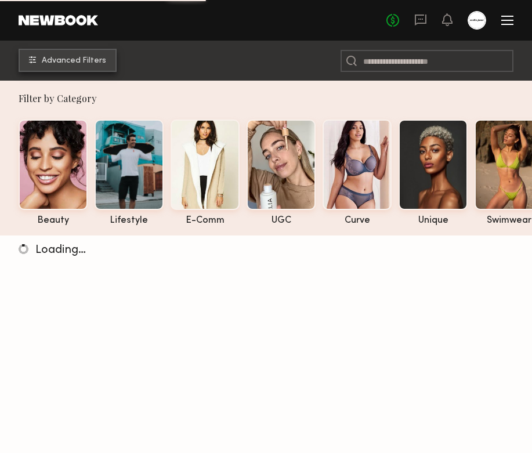
click at [67, 58] on span "Advanced Filters" at bounding box center [74, 61] width 64 height 8
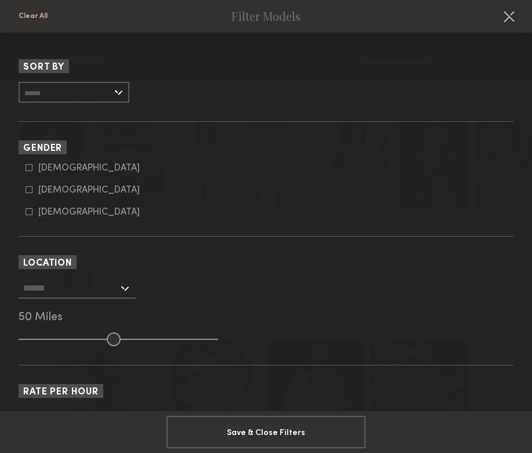
scroll to position [195, 0]
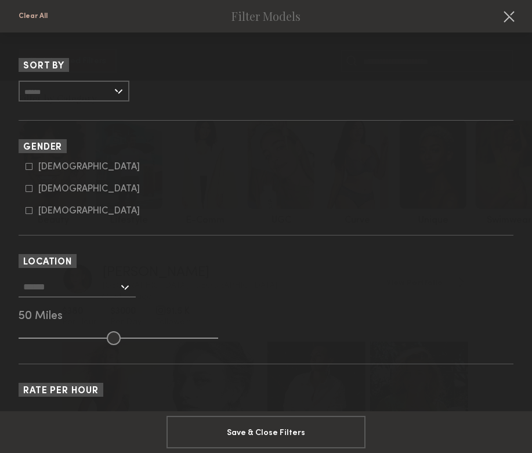
click at [39, 186] on div "Female" at bounding box center [89, 189] width 102 height 7
type input "**"
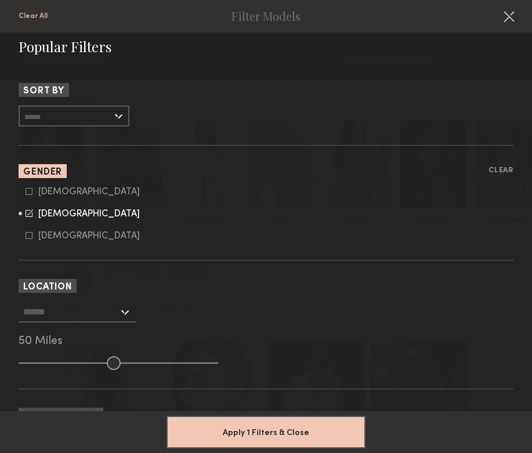
scroll to position [176, 0]
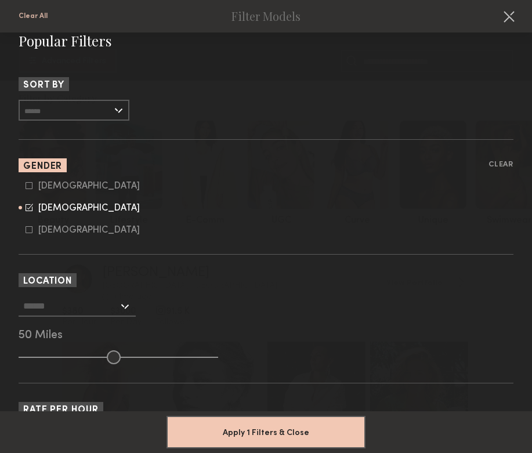
click at [108, 299] on input "text" at bounding box center [70, 306] width 95 height 20
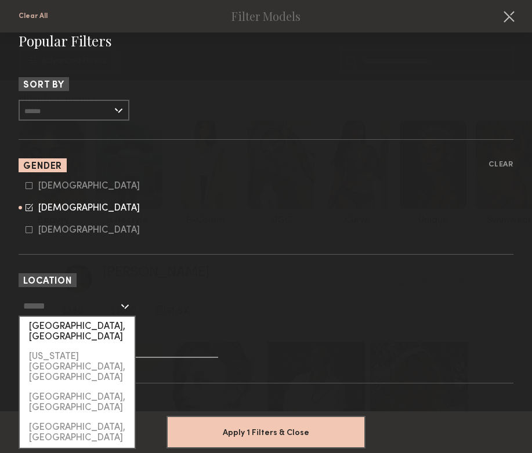
click at [110, 329] on div "[GEOGRAPHIC_DATA], [GEOGRAPHIC_DATA]" at bounding box center [77, 332] width 115 height 30
type input "**********"
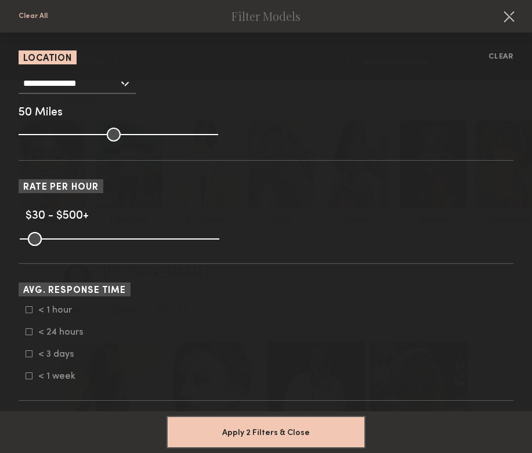
scroll to position [401, 0]
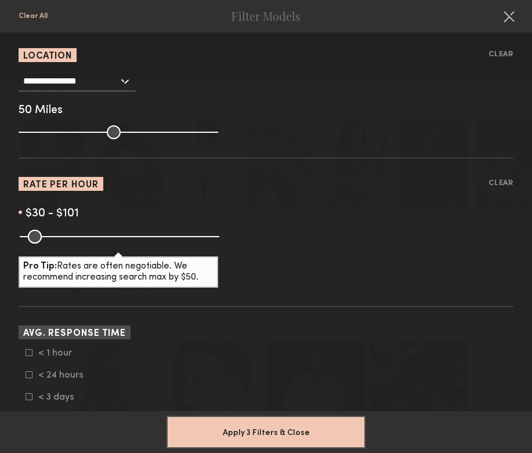
drag, startPoint x: 215, startPoint y: 235, endPoint x: 55, endPoint y: 248, distance: 161.1
type input "***"
click at [55, 244] on input "range" at bounding box center [120, 237] width 200 height 14
click at [215, 430] on button "Apply 3 Filters & Close" at bounding box center [265, 431] width 199 height 32
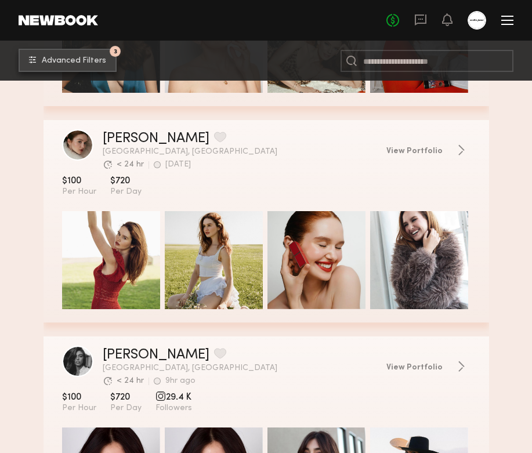
scroll to position [1478, 0]
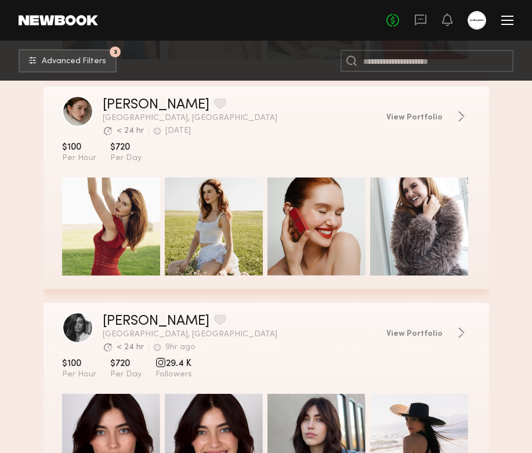
click at [144, 206] on div "grid" at bounding box center [111, 226] width 98 height 98
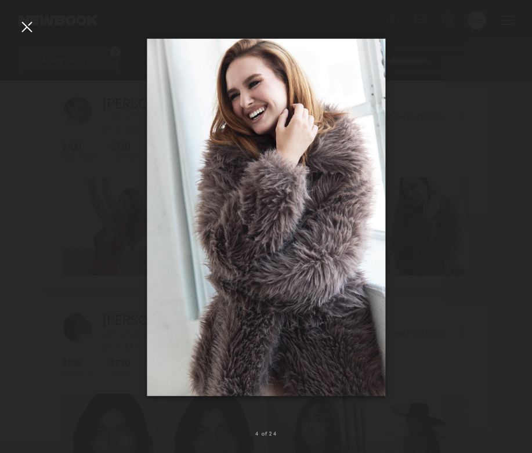
click at [27, 34] on div at bounding box center [26, 26] width 19 height 19
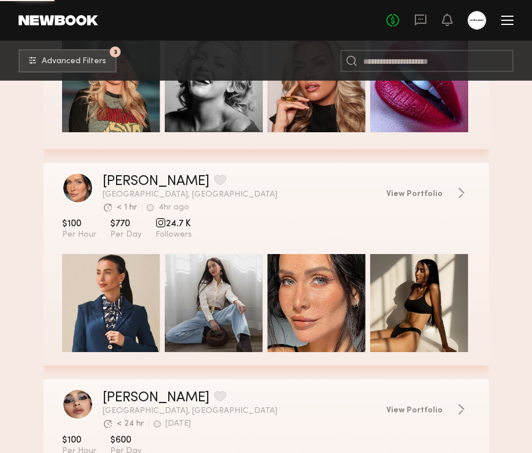
scroll to position [7631, 0]
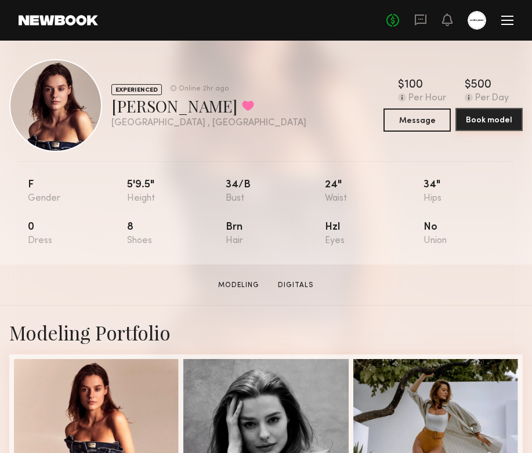
click at [481, 123] on button "Book model" at bounding box center [488, 119] width 67 height 23
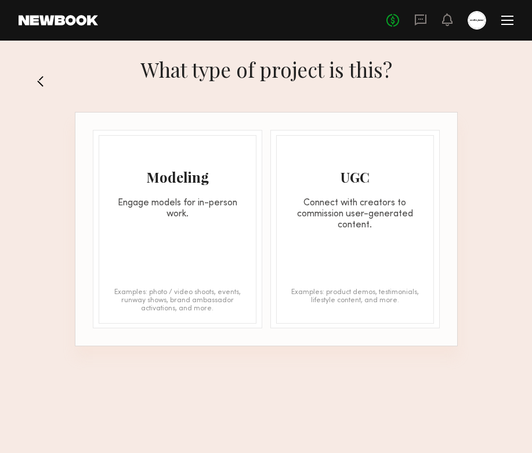
click at [187, 257] on div "Modeling Engage models for in-person work. Examples: photo / video shoots, even…" at bounding box center [178, 229] width 158 height 189
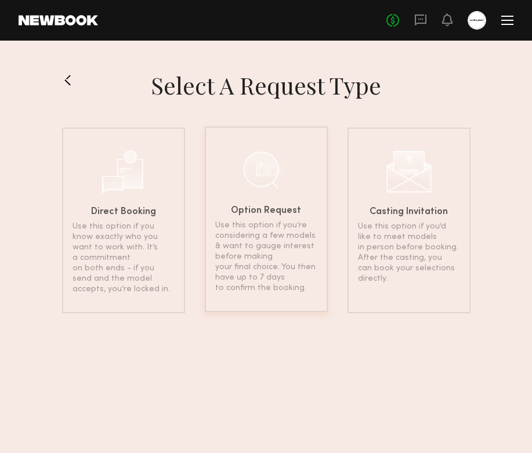
click at [280, 284] on p "Use this option if you’re considering a few models & want to gauge interest bef…" at bounding box center [266, 256] width 102 height 73
click at [436, 214] on h6 "Casting Invitation" at bounding box center [408, 210] width 78 height 9
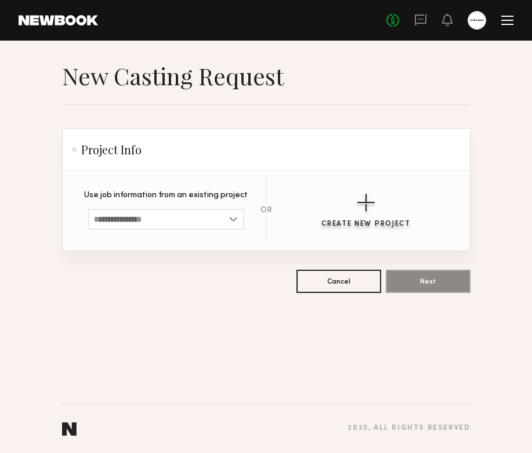
click at [368, 222] on div "Create New Project" at bounding box center [365, 224] width 89 height 8
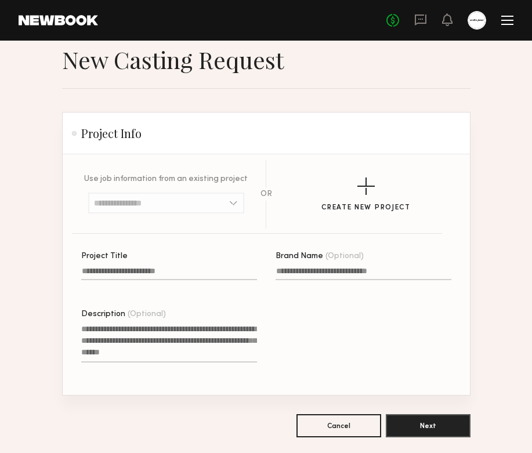
scroll to position [19, 0]
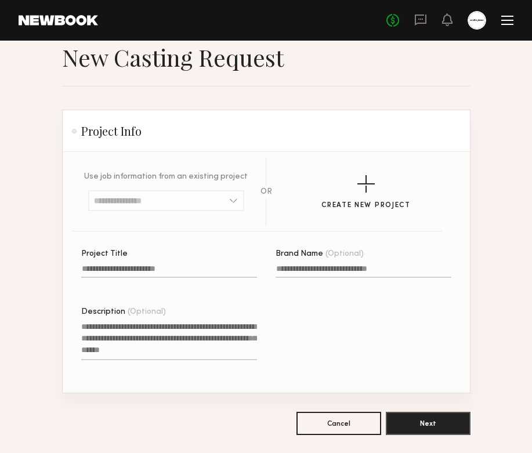
click at [190, 267] on input "Project Title" at bounding box center [169, 270] width 176 height 13
type input "**********"
click at [354, 269] on input "Brand Name (Optional)" at bounding box center [364, 270] width 176 height 13
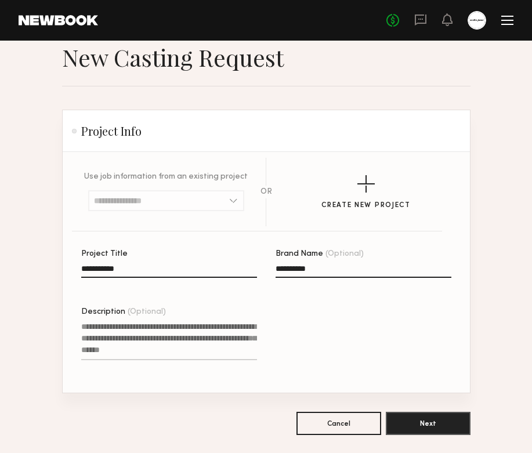
type input "**********"
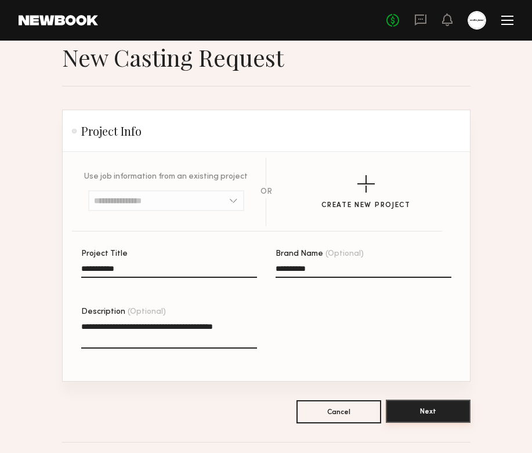
type textarea "**********"
click at [432, 409] on button "Next" at bounding box center [428, 411] width 85 height 23
